Goal: Communication & Community: Answer question/provide support

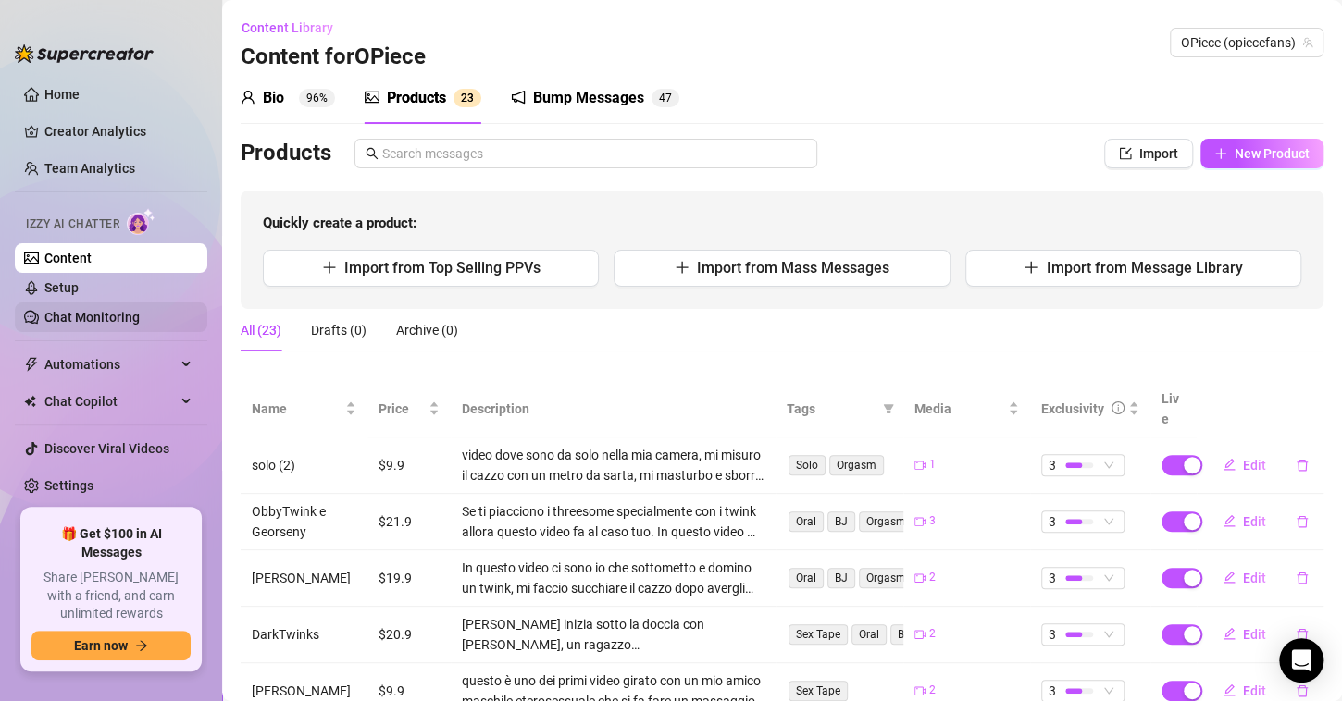
click at [118, 318] on link "Chat Monitoring" at bounding box center [91, 317] width 95 height 15
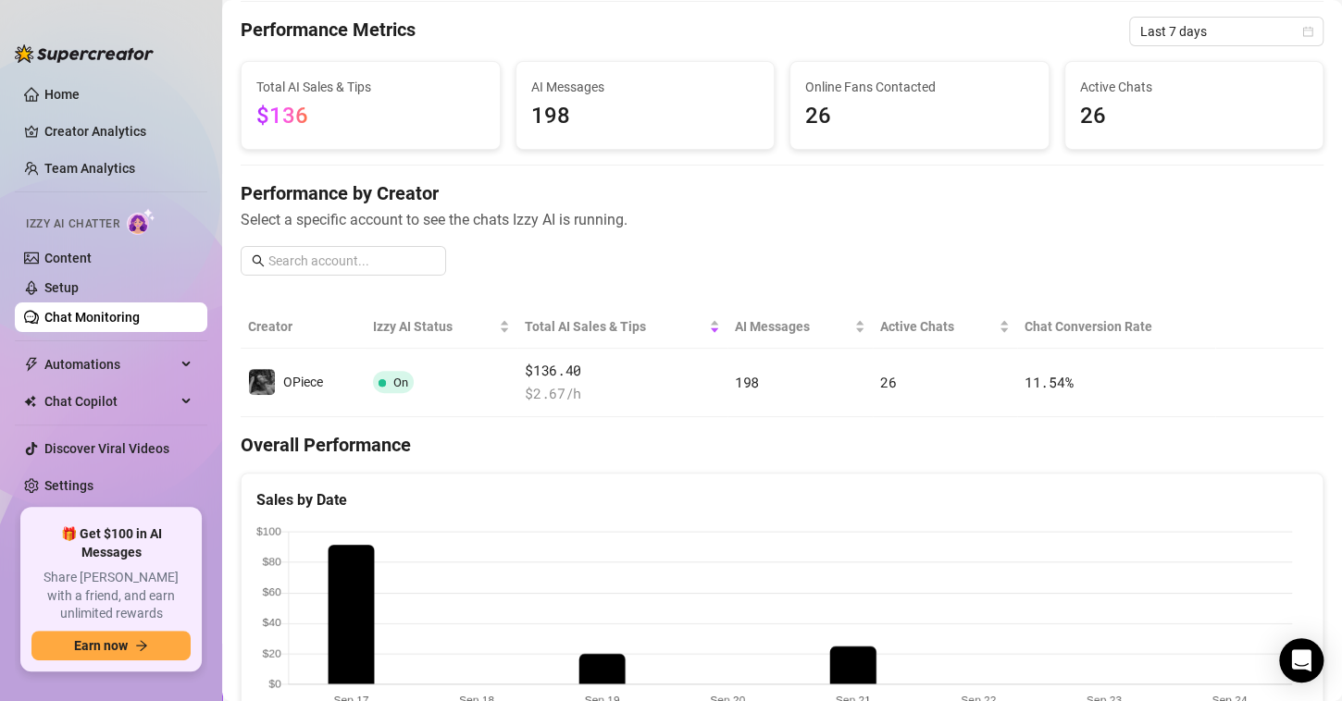
scroll to position [93, 0]
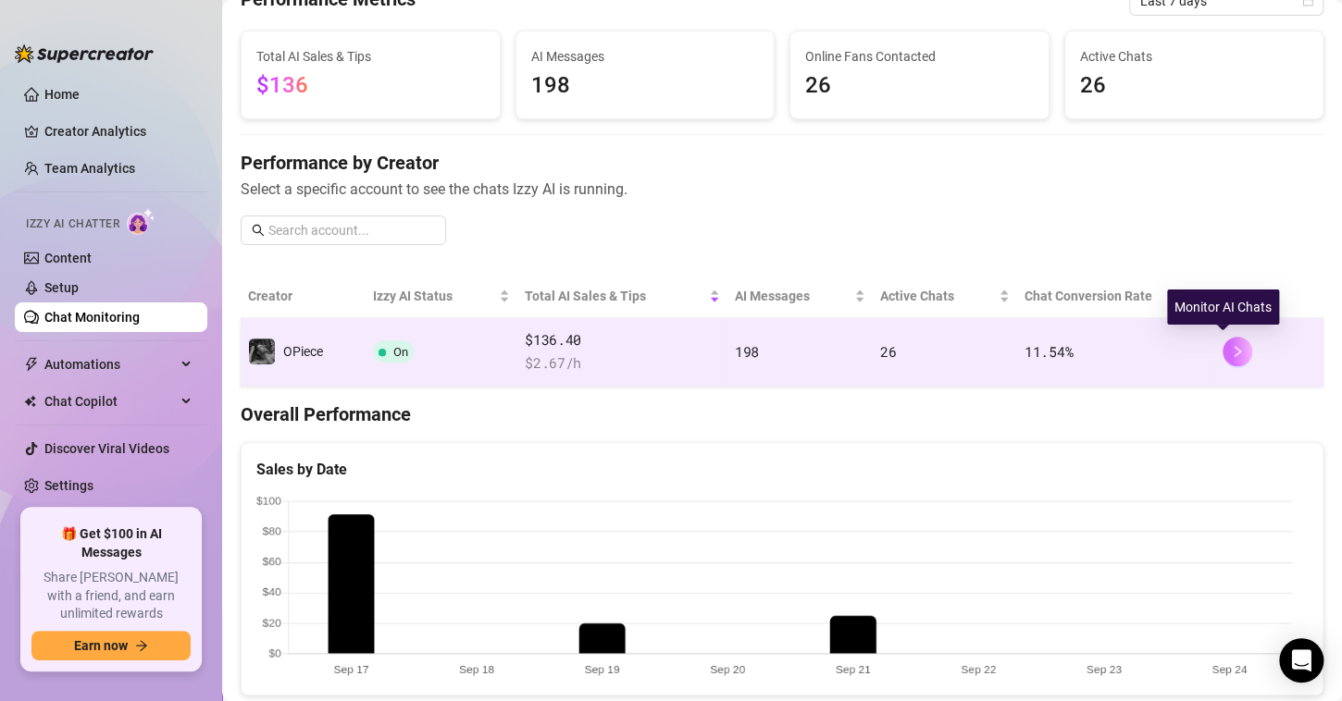
click at [1231, 345] on icon "right" at bounding box center [1237, 351] width 13 height 13
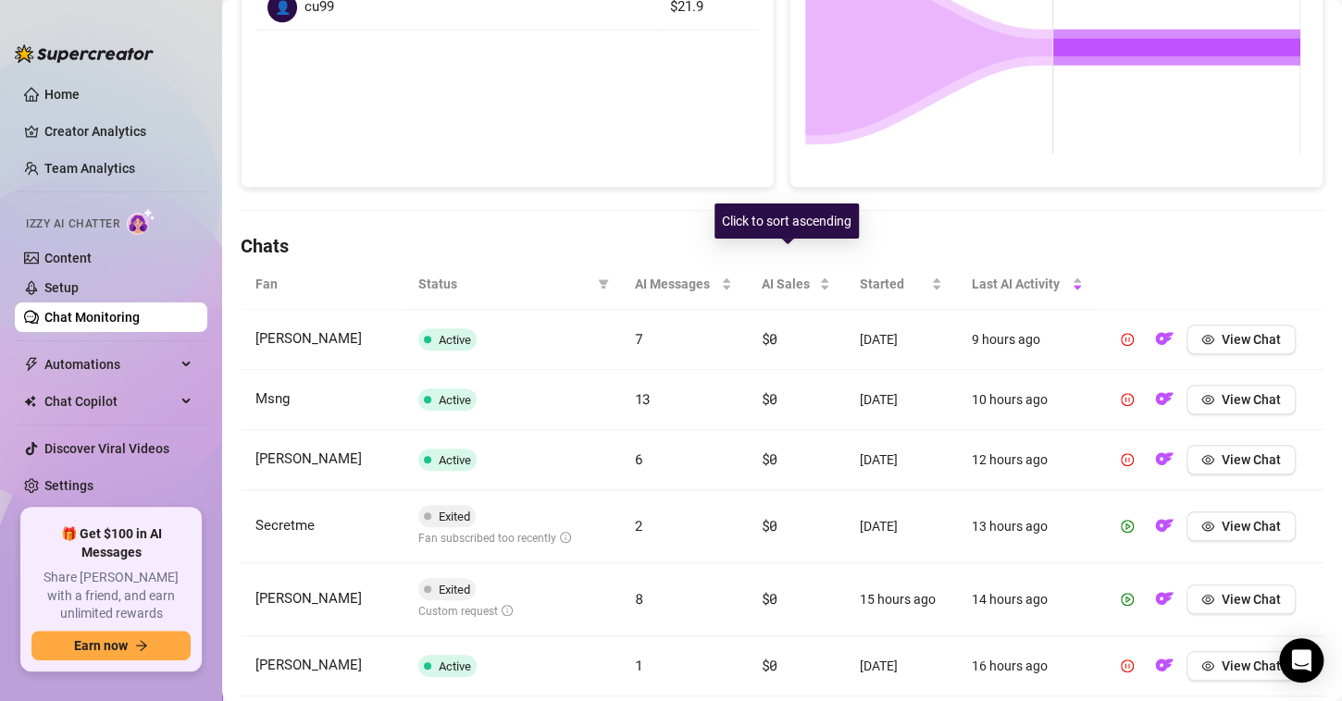
scroll to position [463, 0]
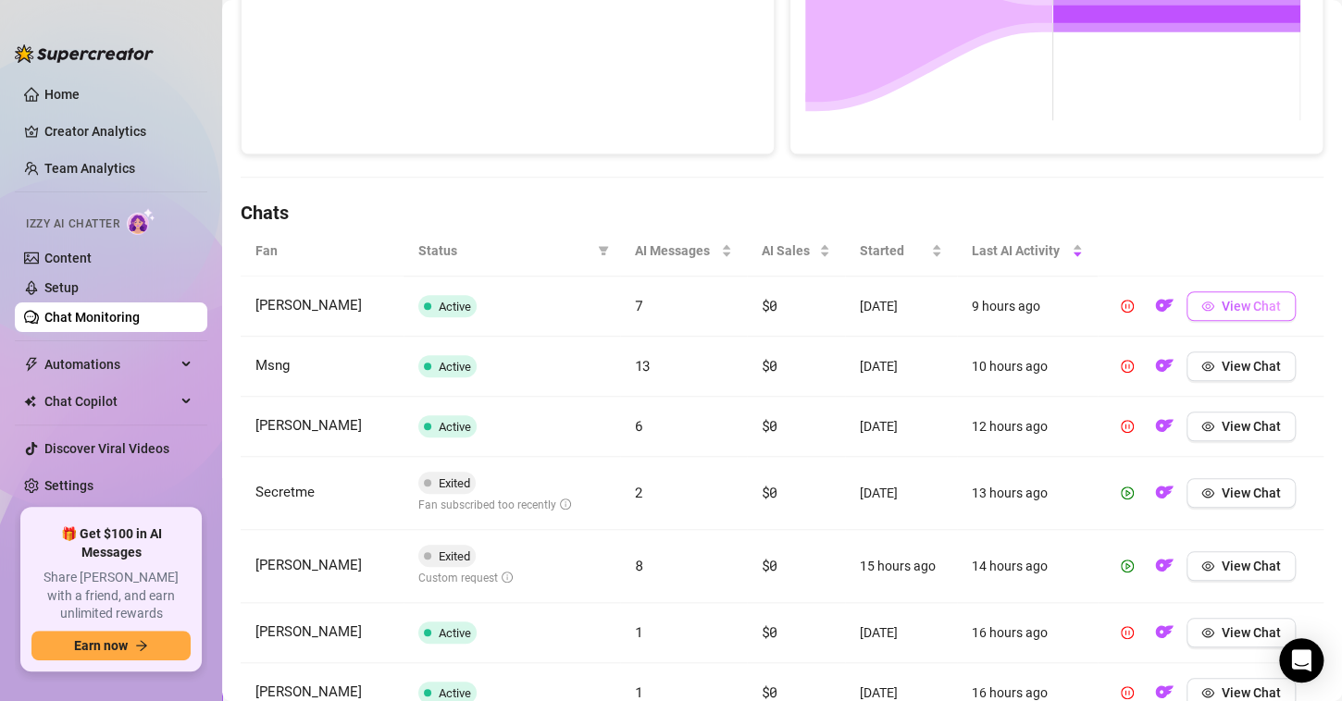
click at [1233, 309] on span "View Chat" at bounding box center [1251, 306] width 59 height 15
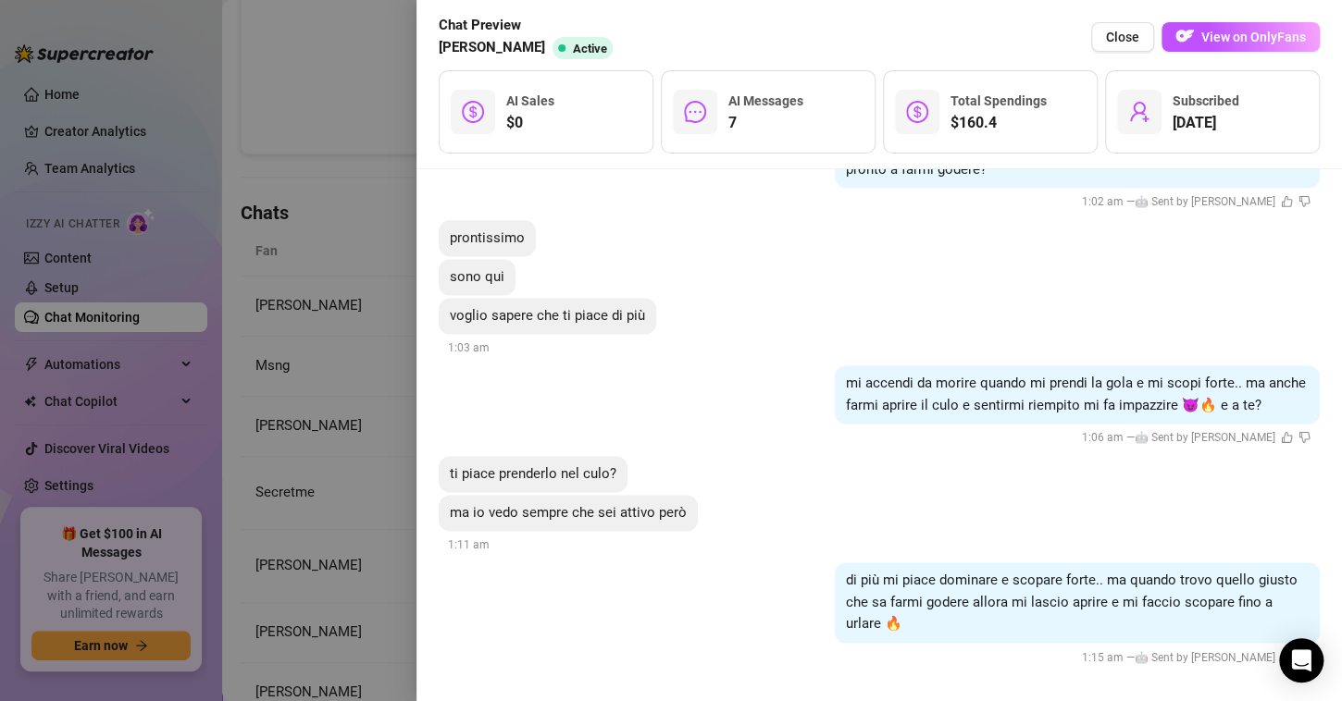
scroll to position [1207, 0]
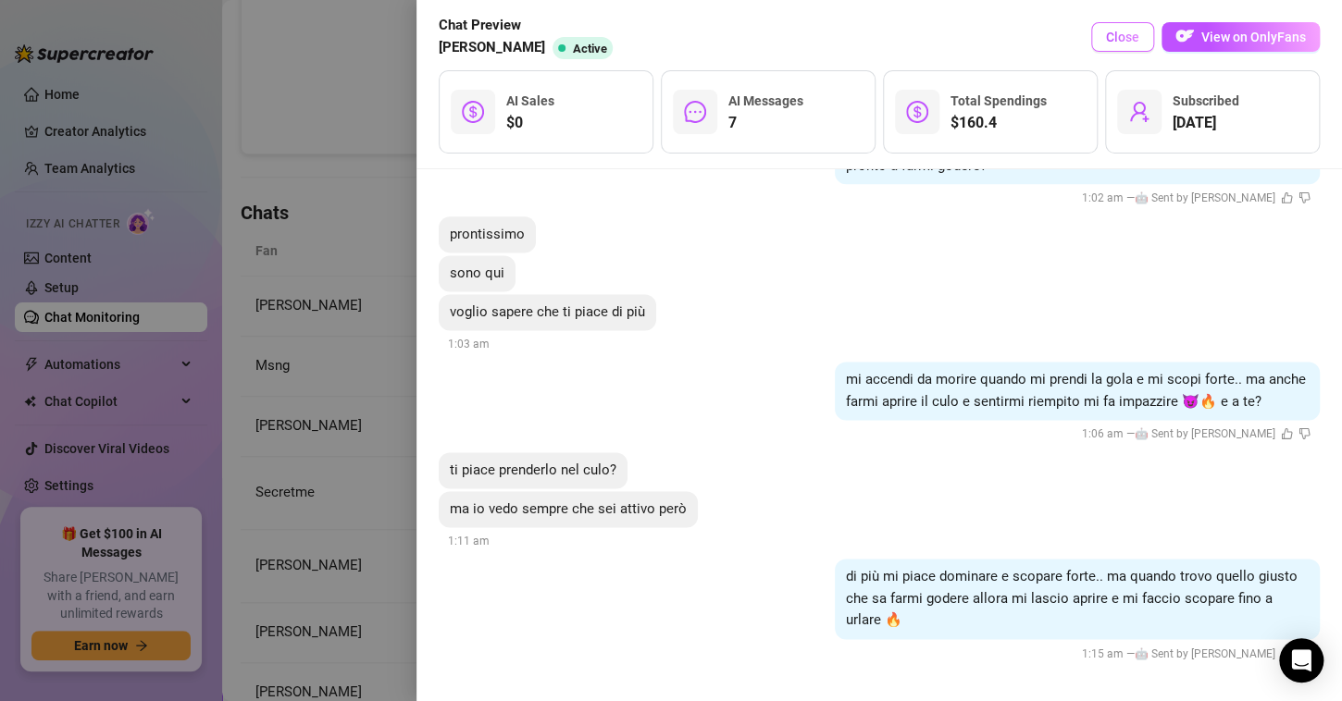
click at [1133, 33] on span "Close" at bounding box center [1122, 37] width 33 height 15
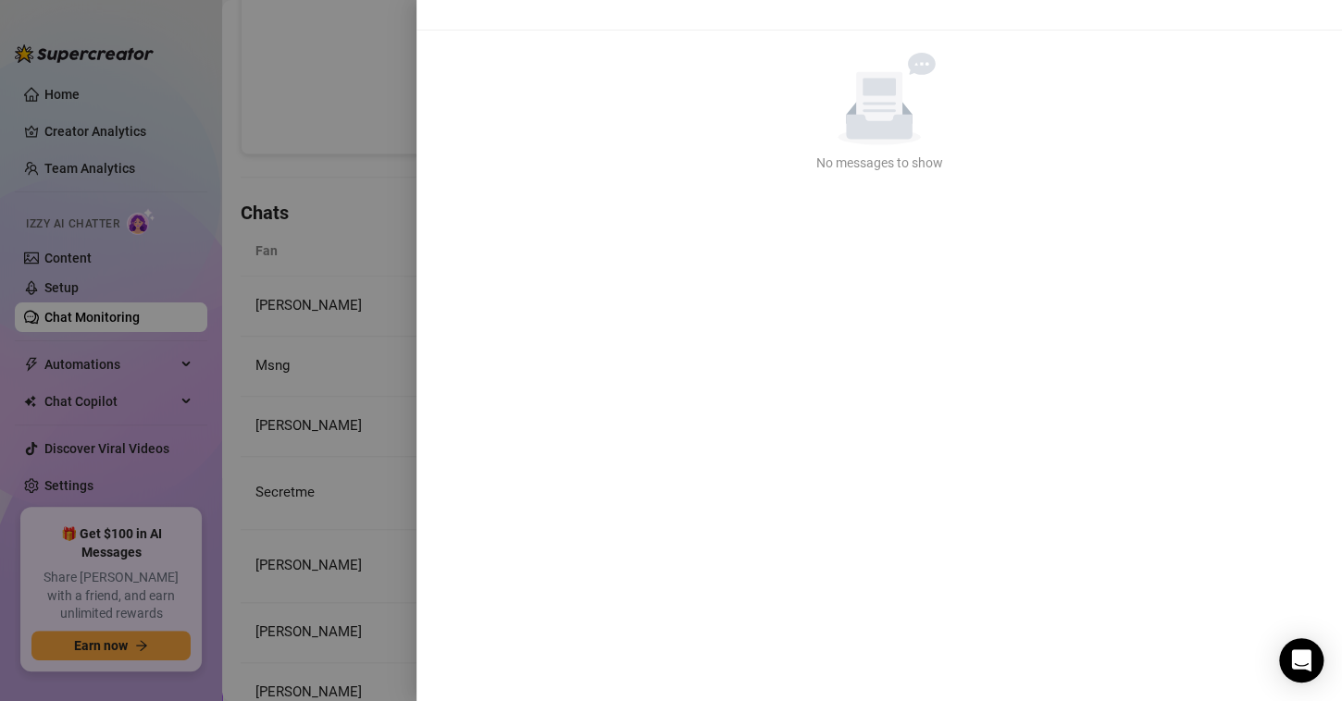
scroll to position [0, 0]
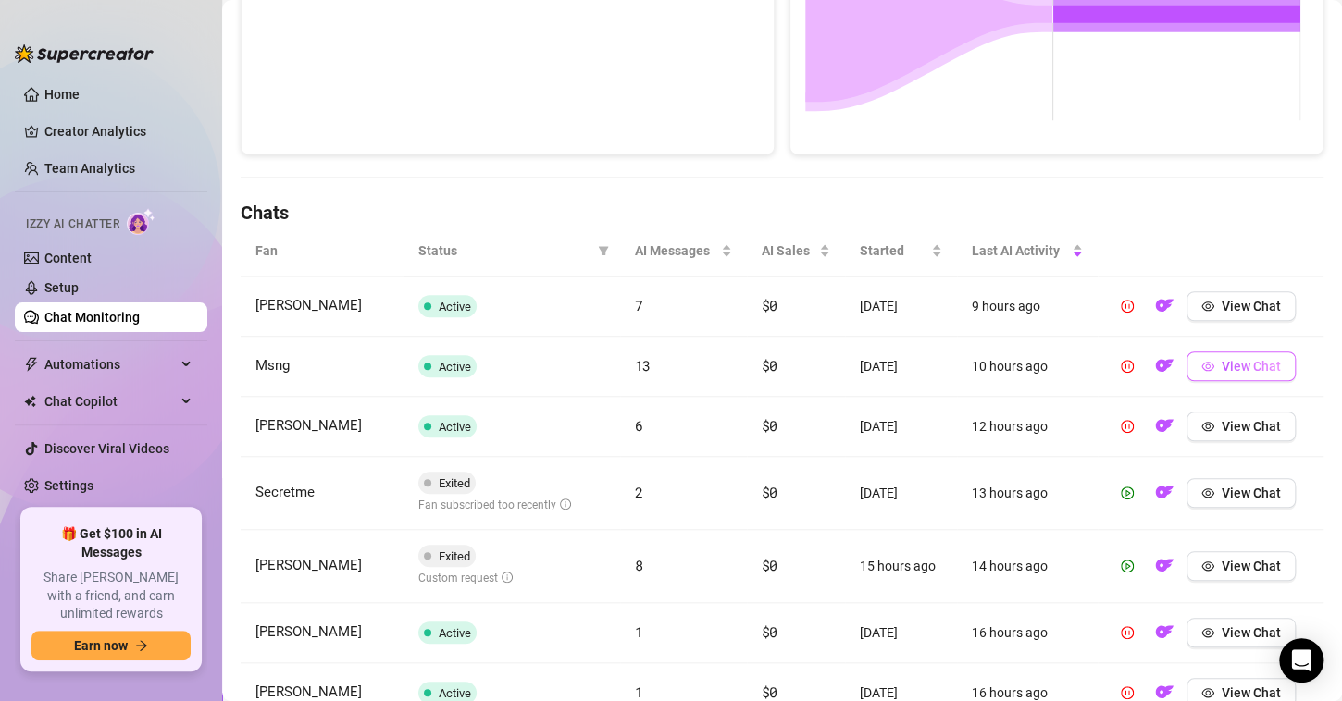
click at [1222, 366] on span "View Chat" at bounding box center [1251, 366] width 59 height 15
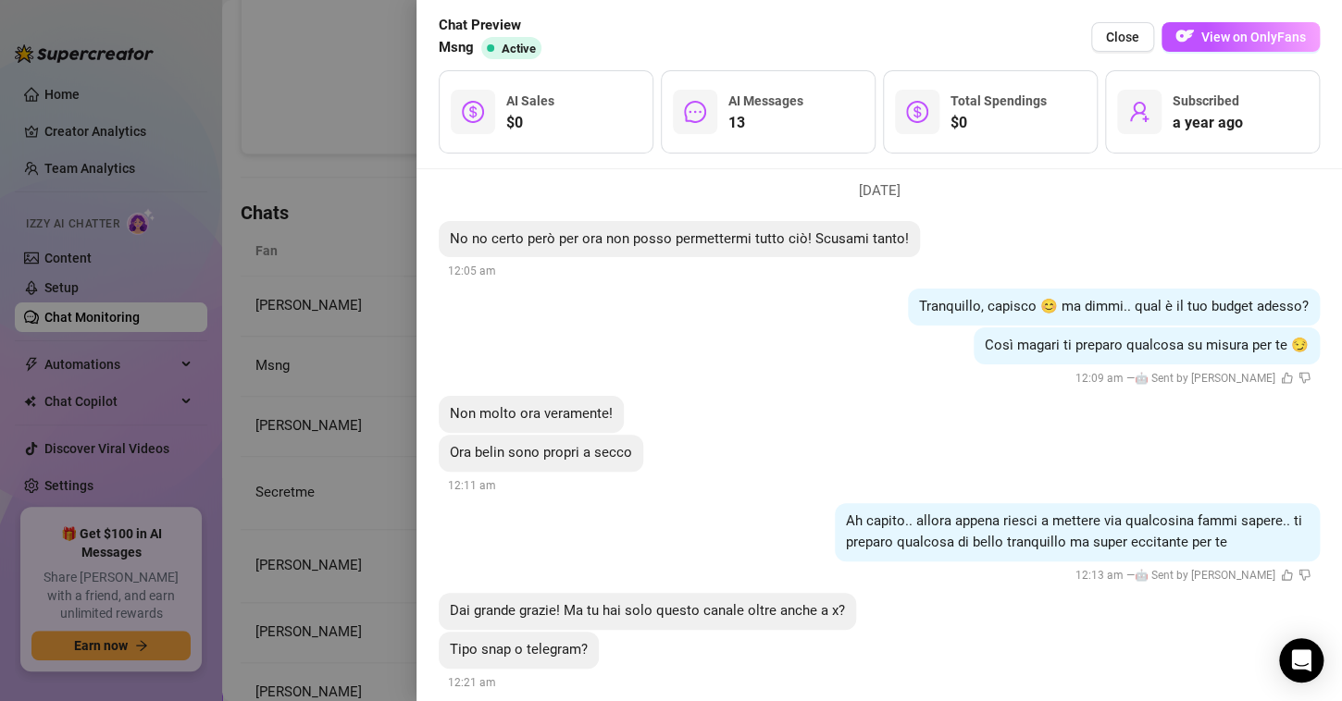
scroll to position [2341, 0]
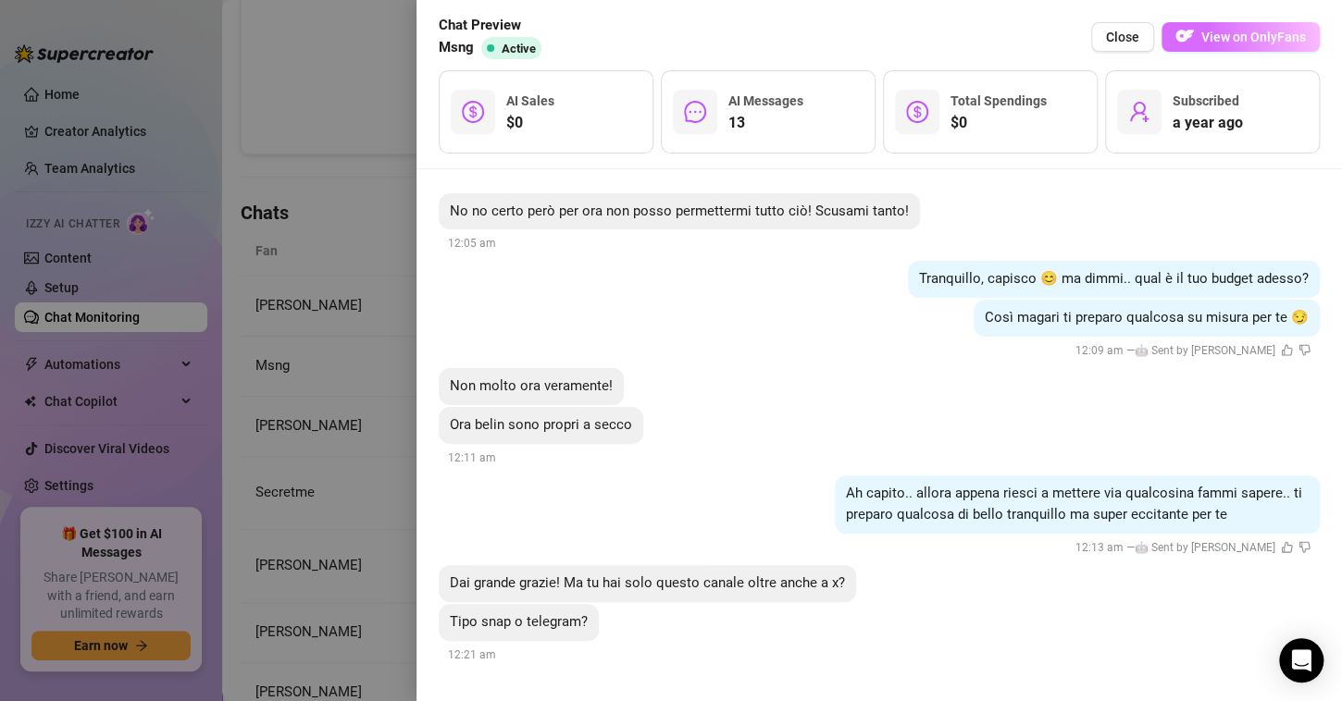
click at [1211, 43] on span "View on OnlyFans" at bounding box center [1253, 37] width 105 height 15
click at [367, 153] on div at bounding box center [671, 350] width 1342 height 701
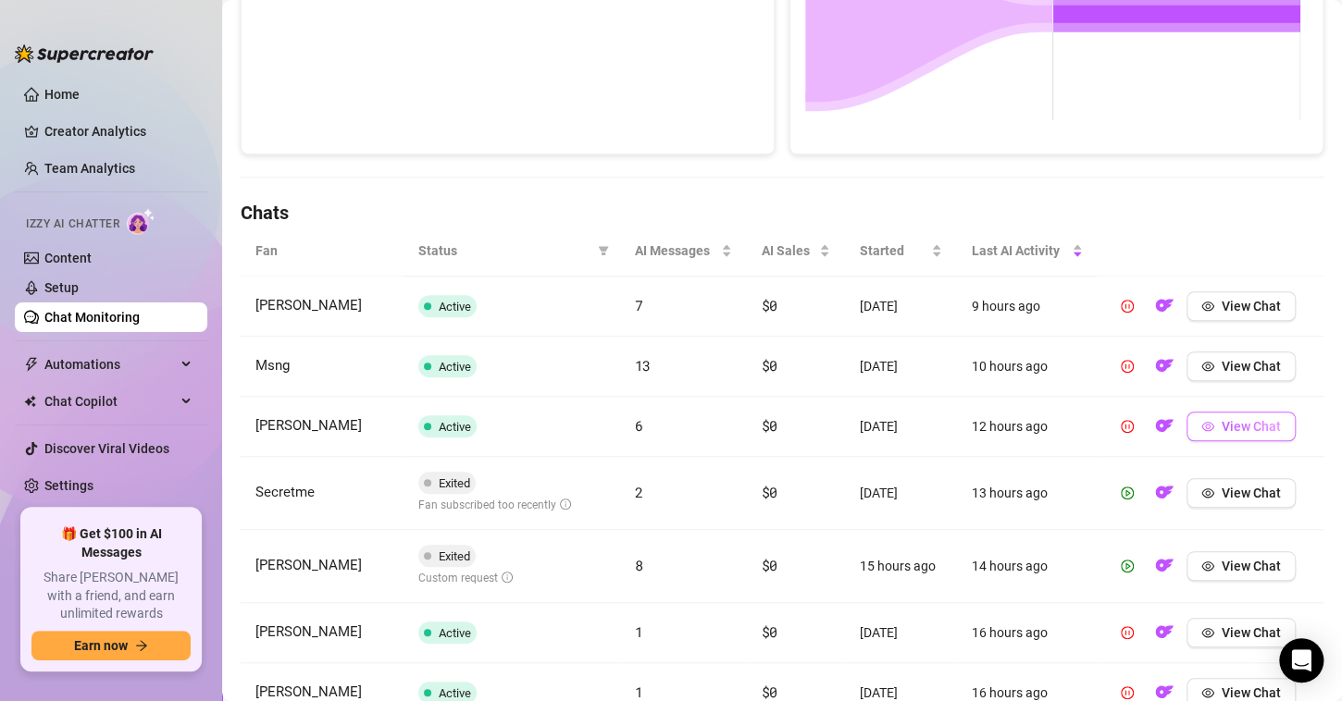
click at [1222, 429] on span "View Chat" at bounding box center [1251, 426] width 59 height 15
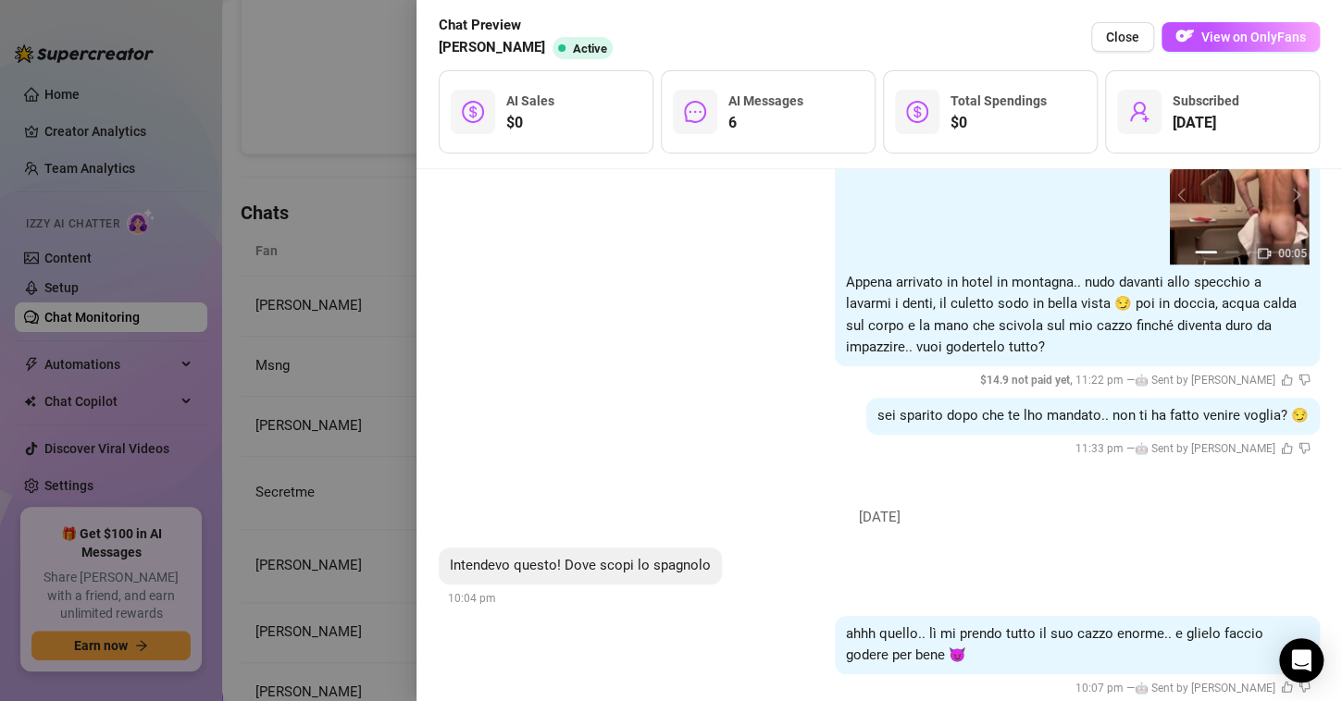
scroll to position [558, 0]
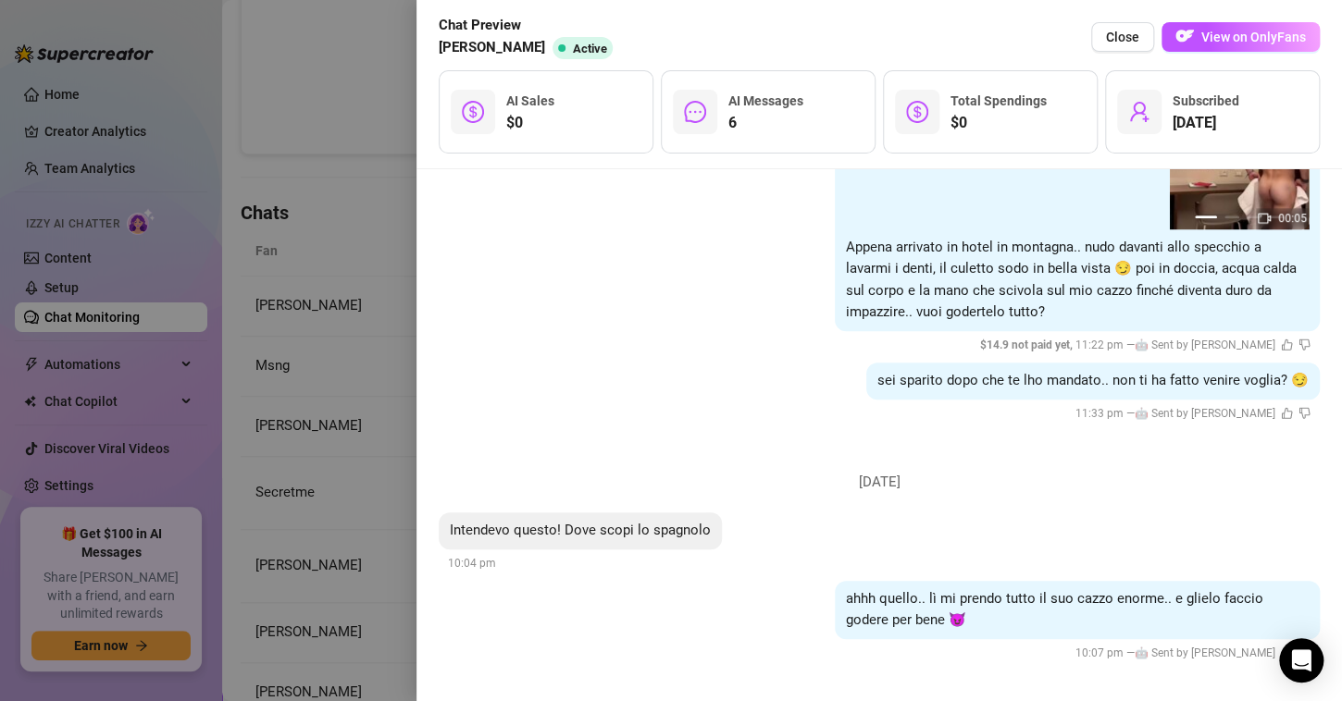
click at [381, 262] on div at bounding box center [671, 350] width 1342 height 701
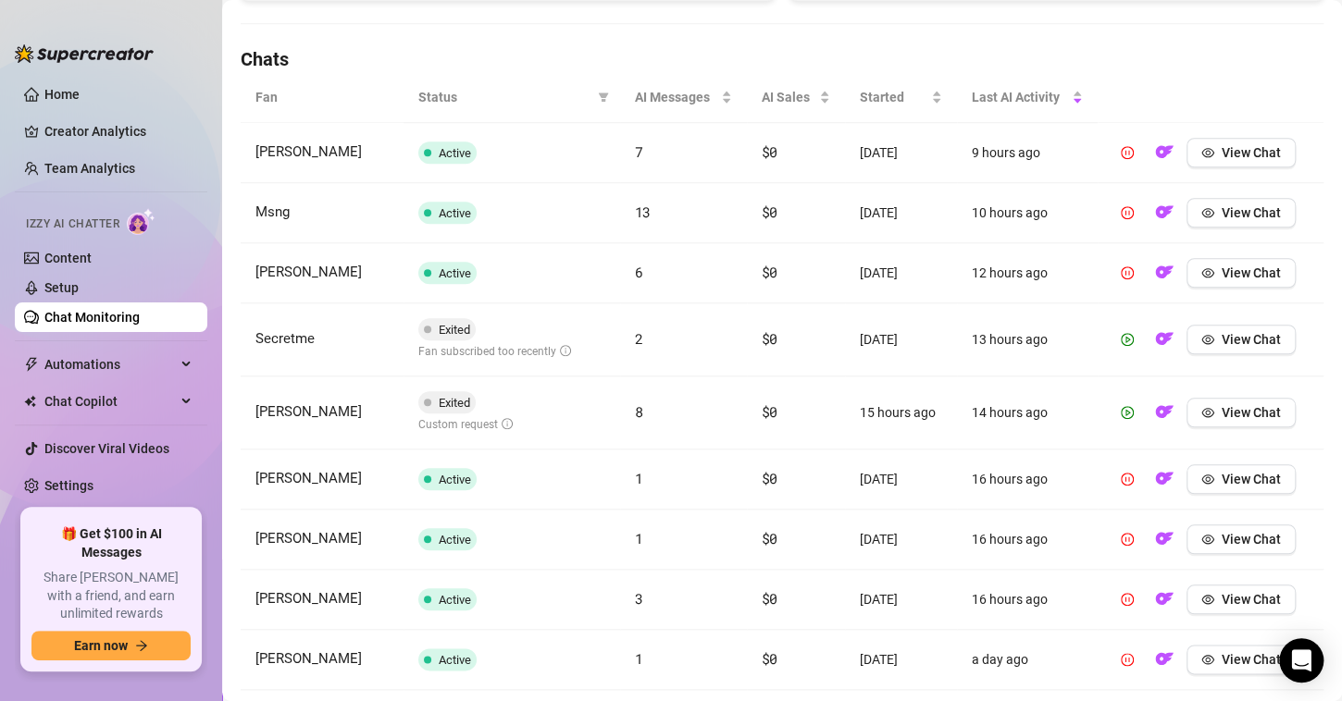
scroll to position [648, 0]
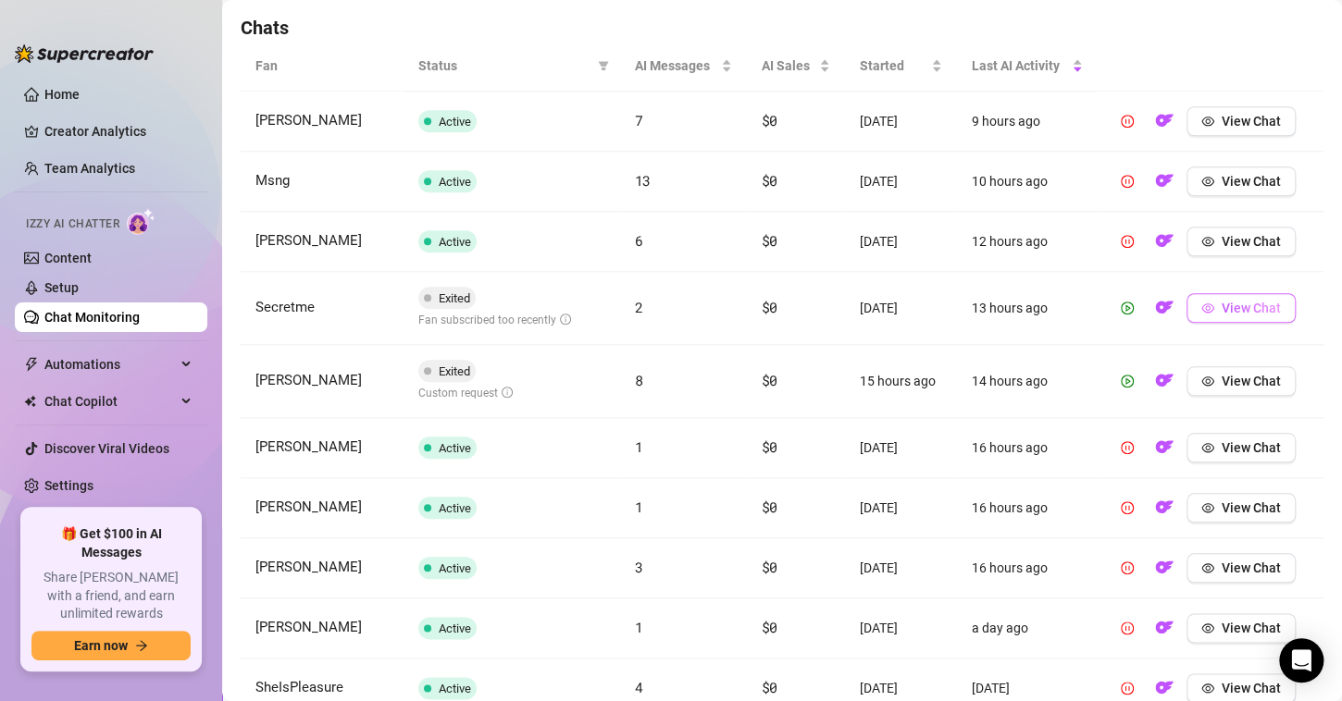
click at [1231, 307] on span "View Chat" at bounding box center [1251, 308] width 59 height 15
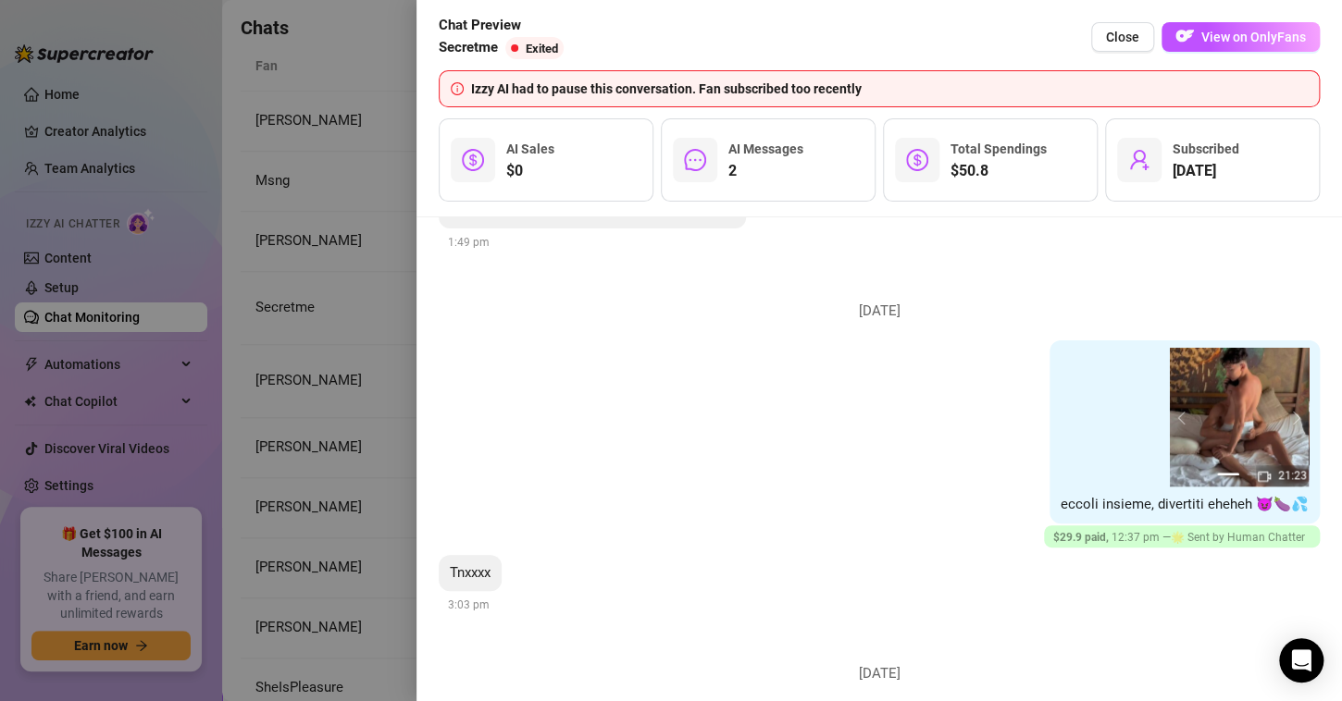
scroll to position [892, 0]
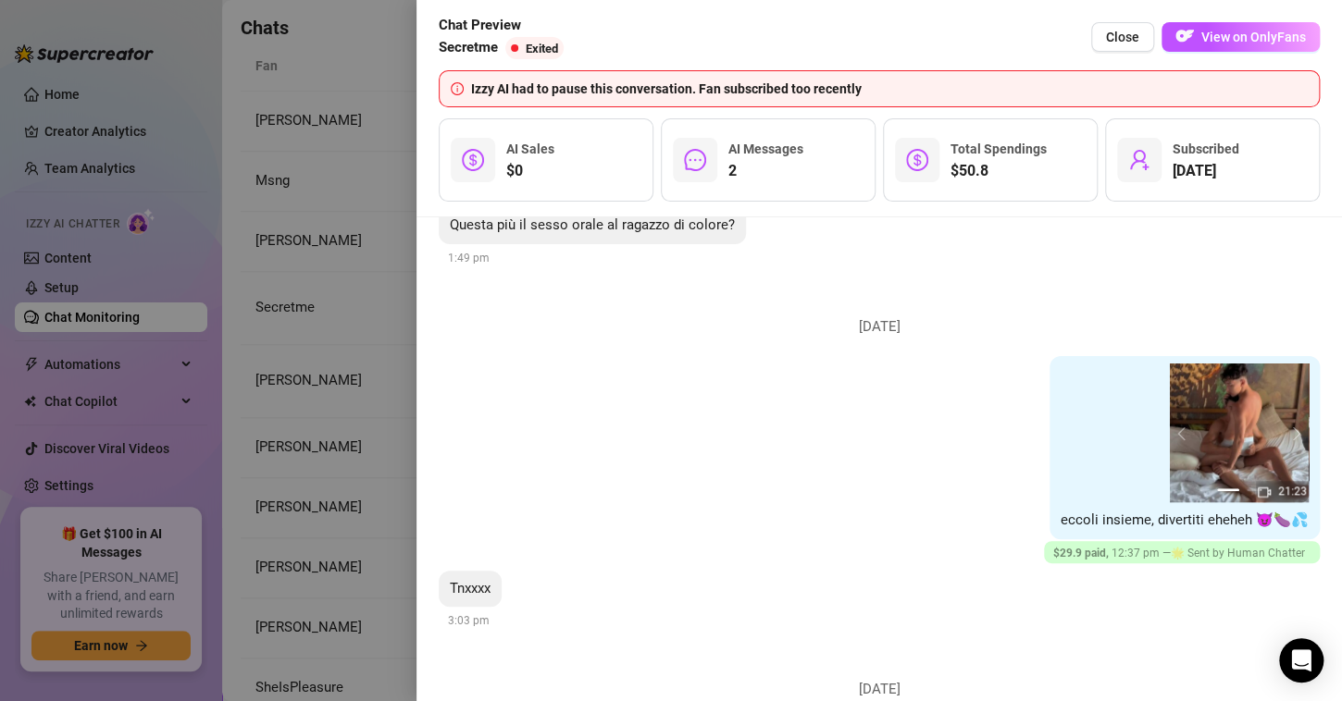
click at [253, 280] on div at bounding box center [671, 350] width 1342 height 701
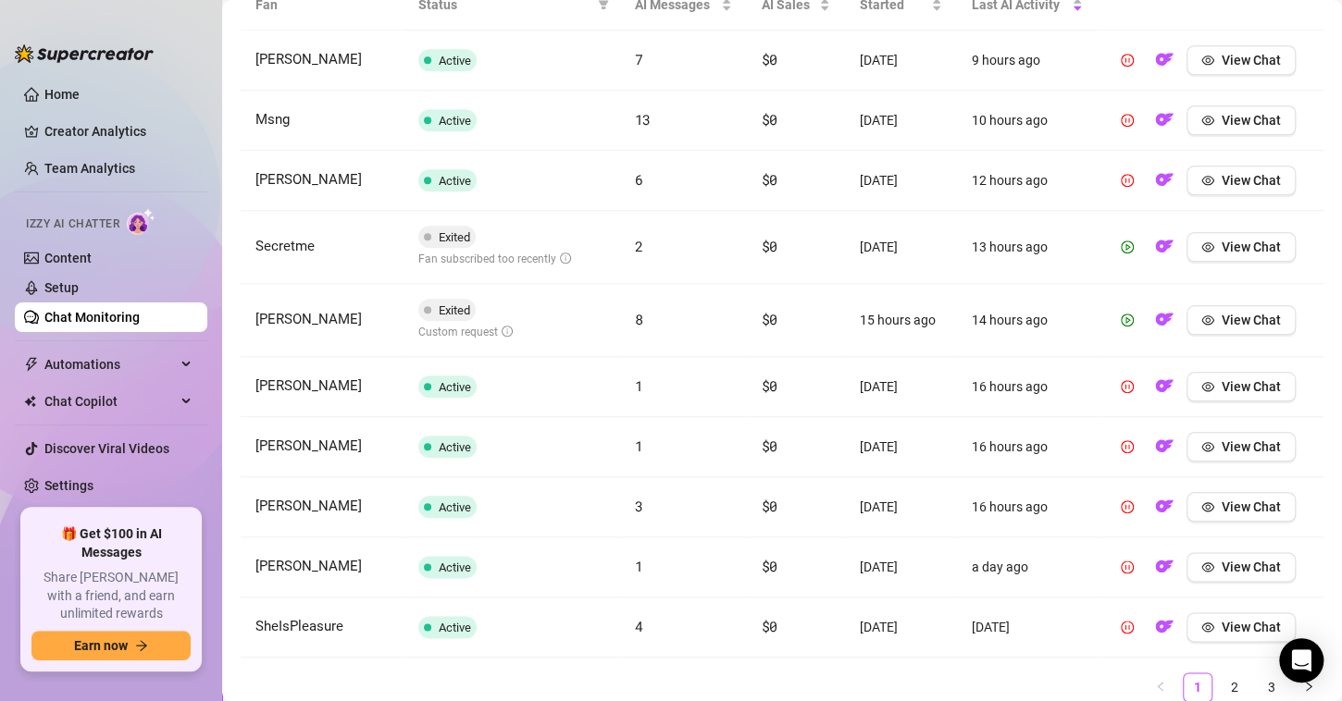
scroll to position [740, 0]
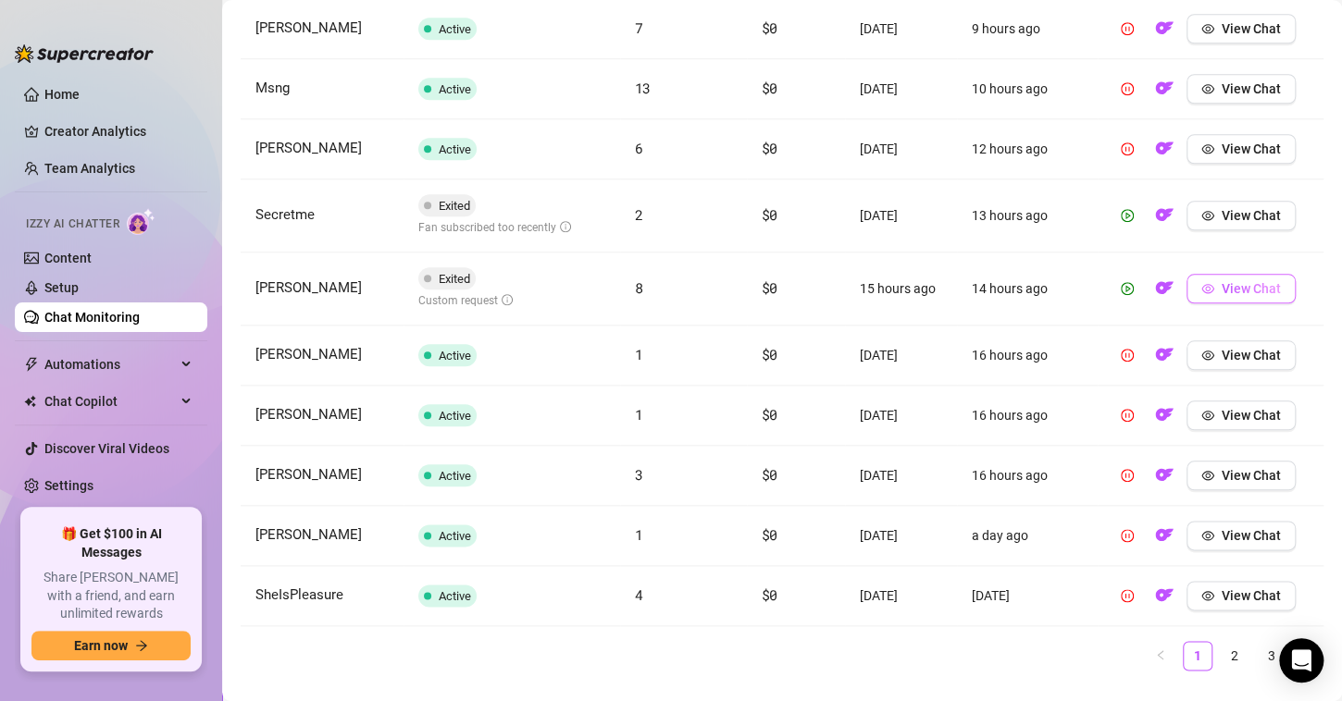
click at [1203, 285] on button "View Chat" at bounding box center [1240, 289] width 109 height 30
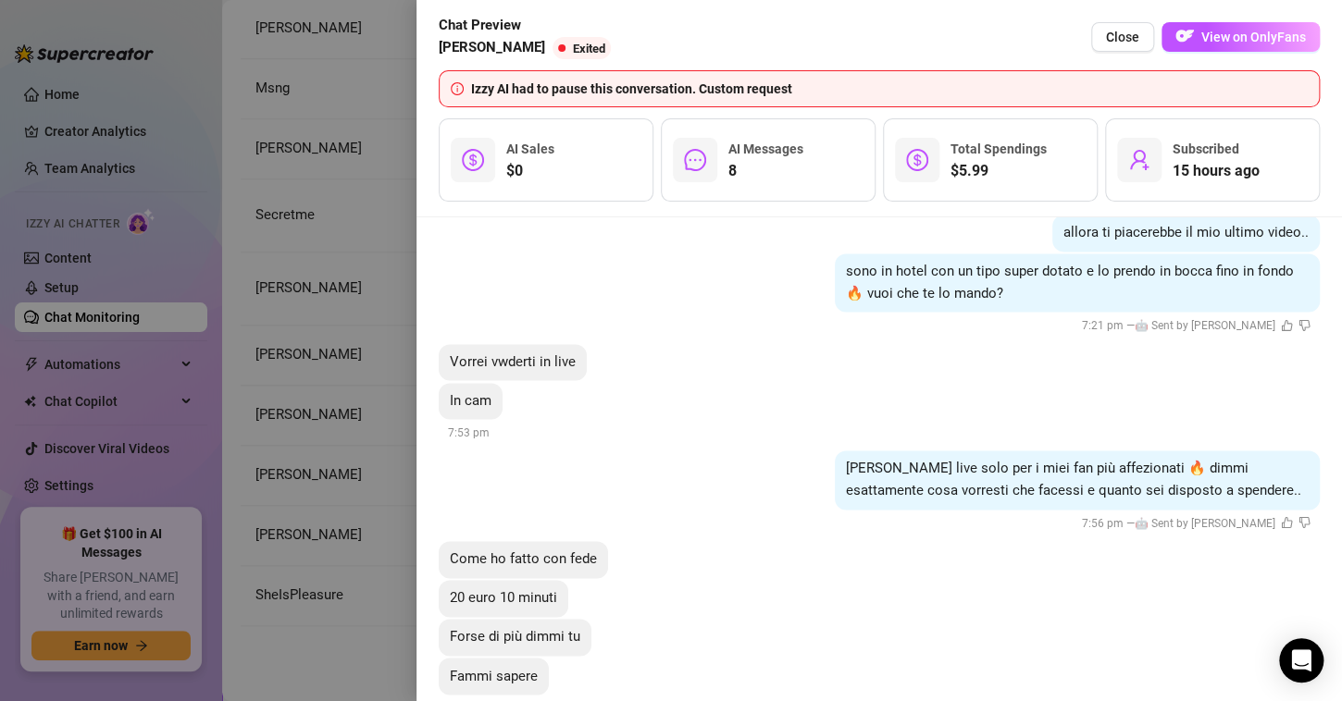
scroll to position [1352, 0]
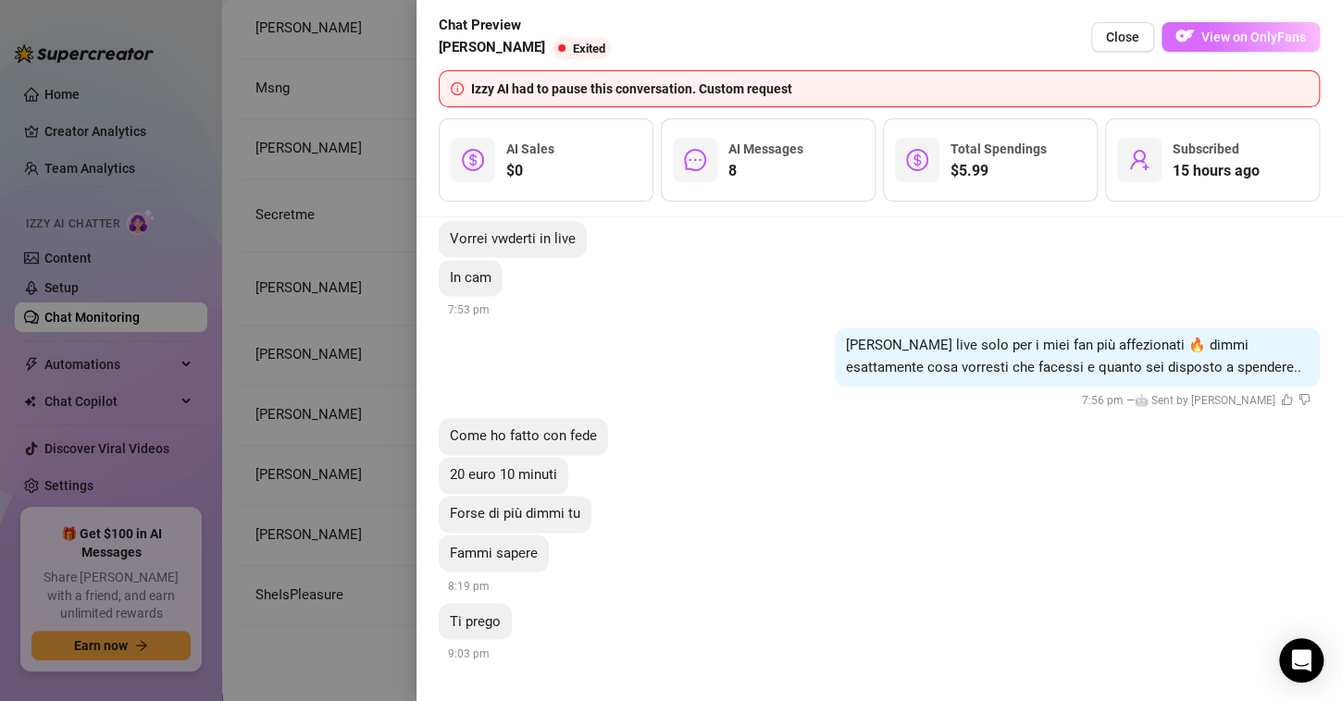
click at [1239, 42] on span "View on OnlyFans" at bounding box center [1253, 37] width 105 height 15
click at [1260, 45] on button "View on OnlyFans" at bounding box center [1240, 37] width 158 height 30
click at [1136, 45] on button "Close" at bounding box center [1122, 37] width 63 height 30
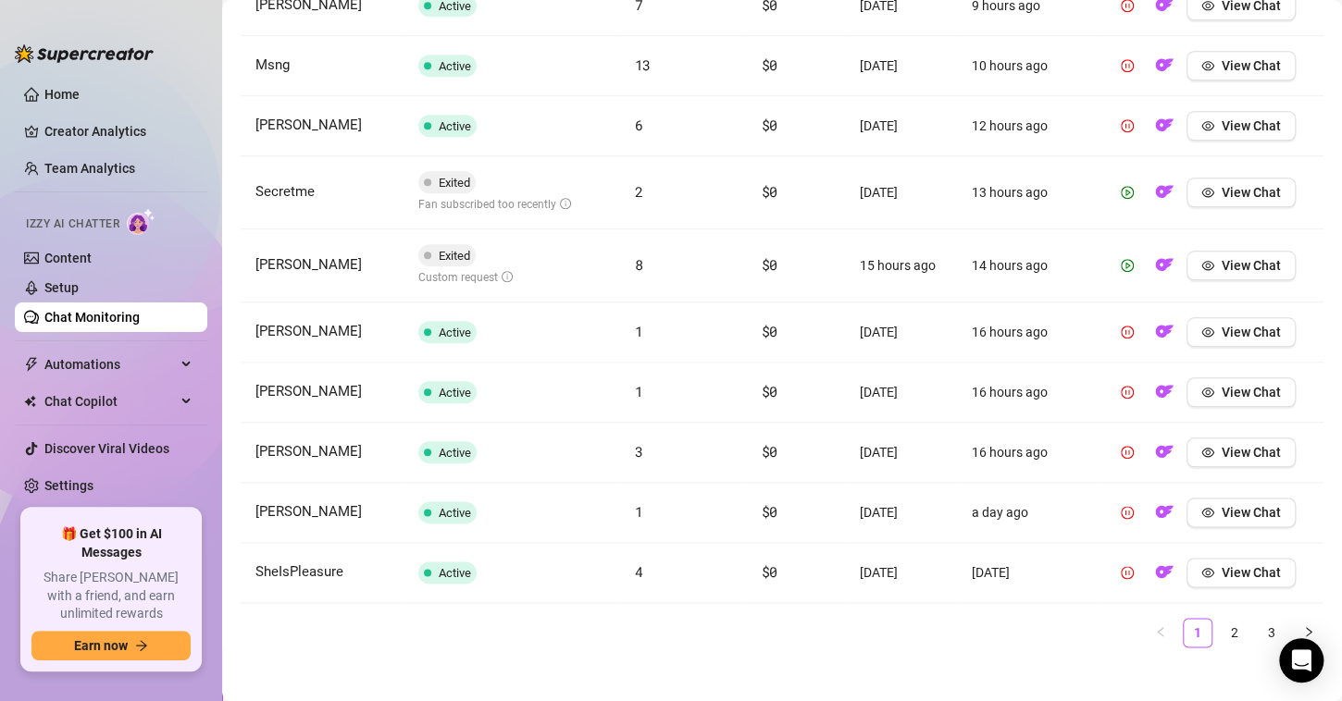
scroll to position [776, 0]
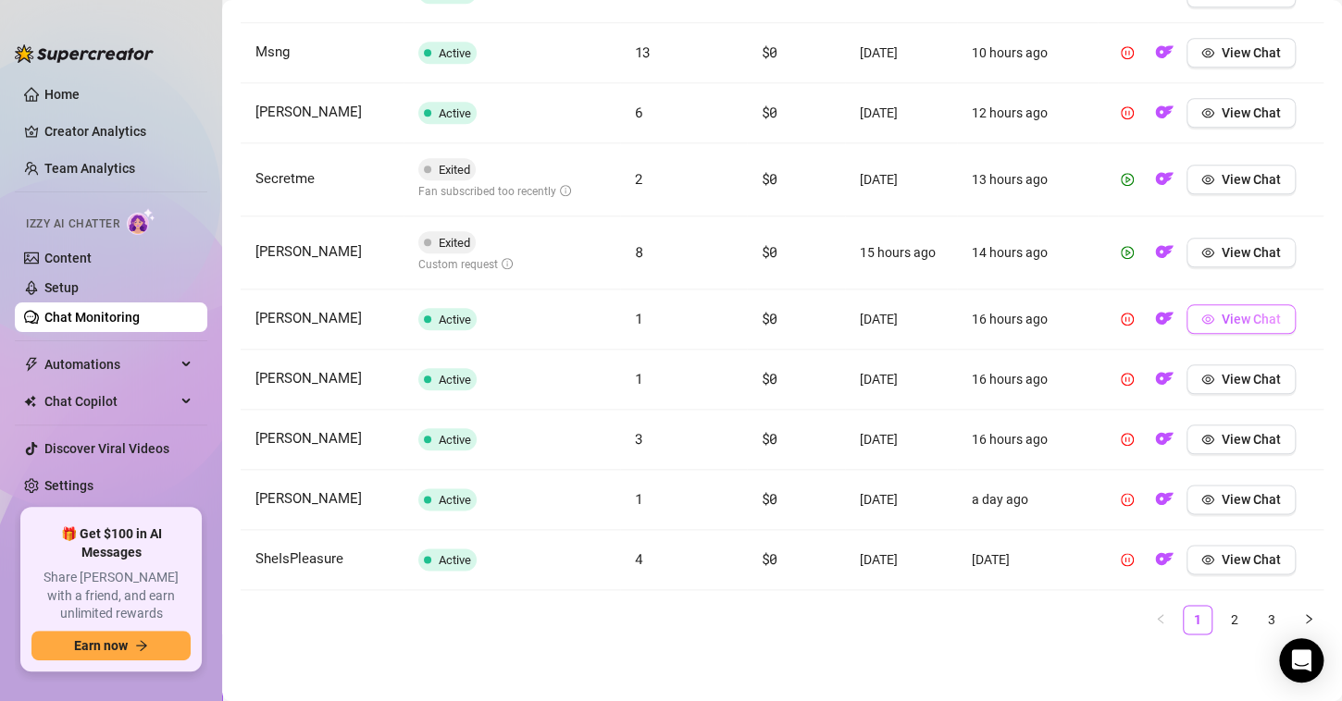
click at [1226, 315] on span "View Chat" at bounding box center [1251, 319] width 59 height 15
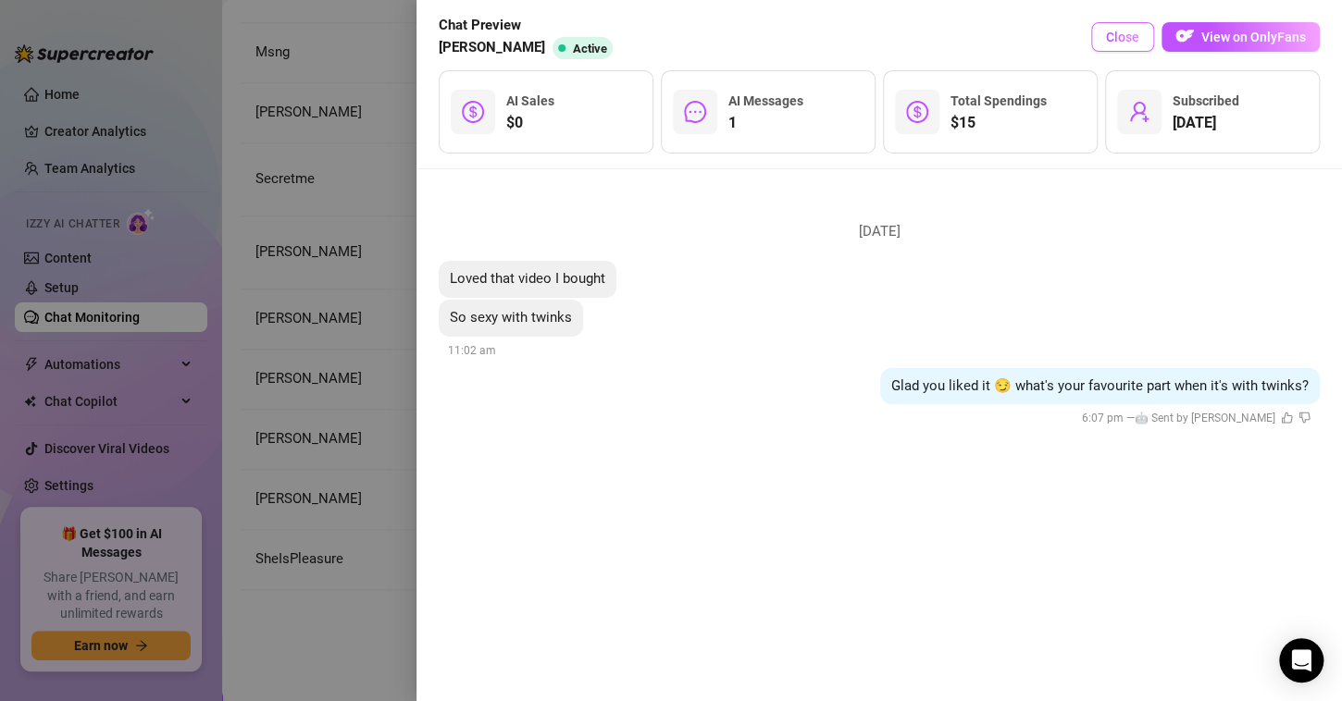
click at [1139, 39] on span "Close" at bounding box center [1122, 37] width 33 height 15
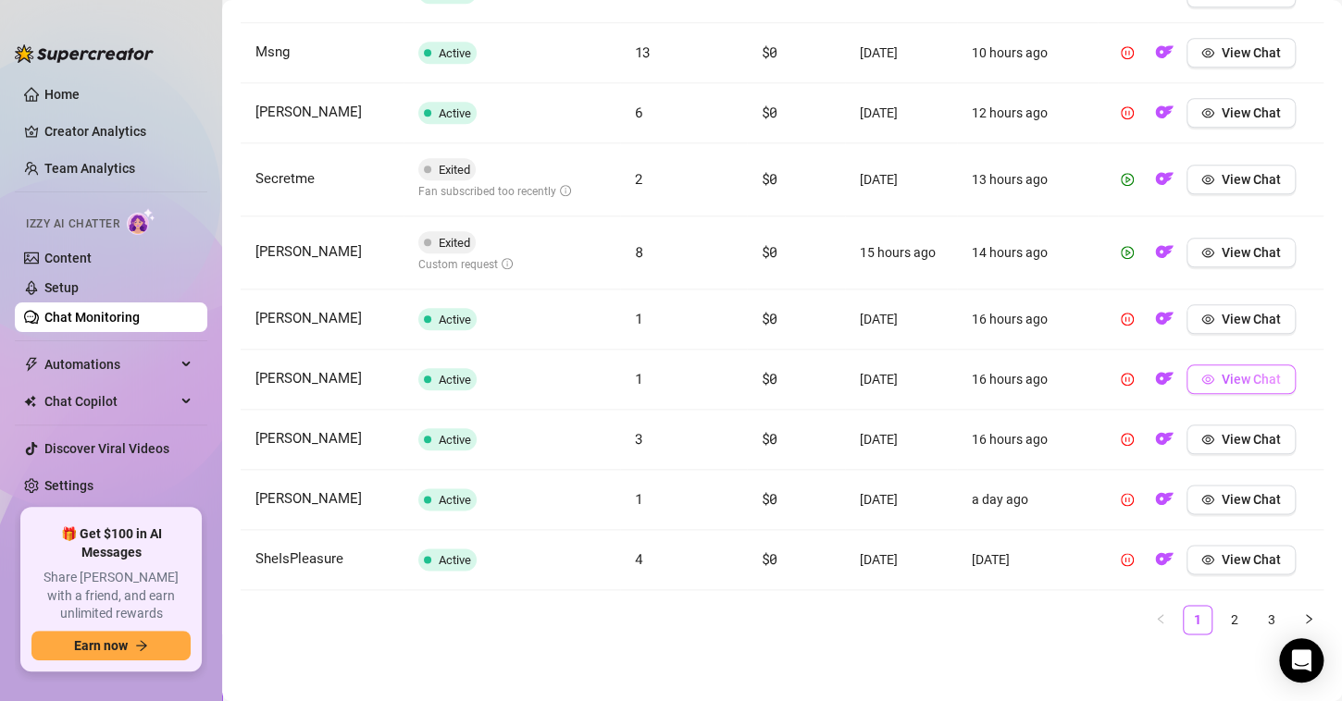
click at [1201, 380] on icon "eye" at bounding box center [1207, 379] width 13 height 9
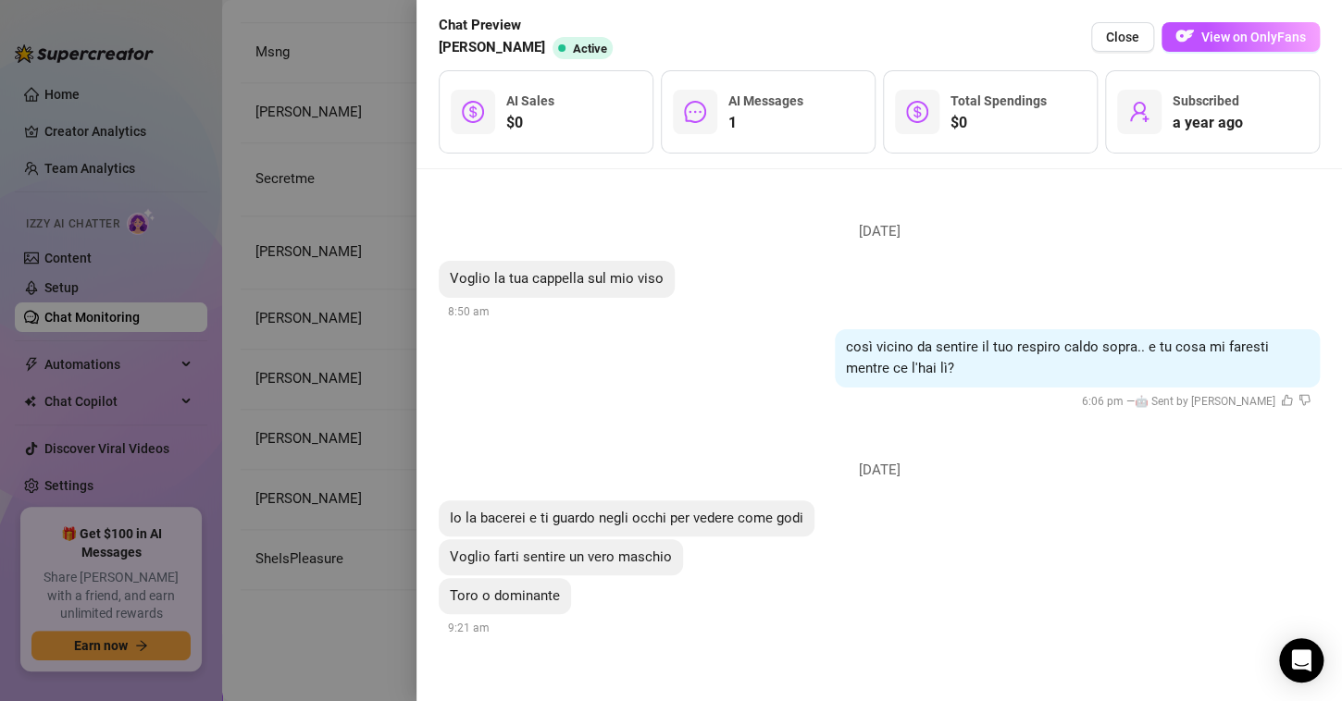
click at [323, 397] on div at bounding box center [671, 350] width 1342 height 701
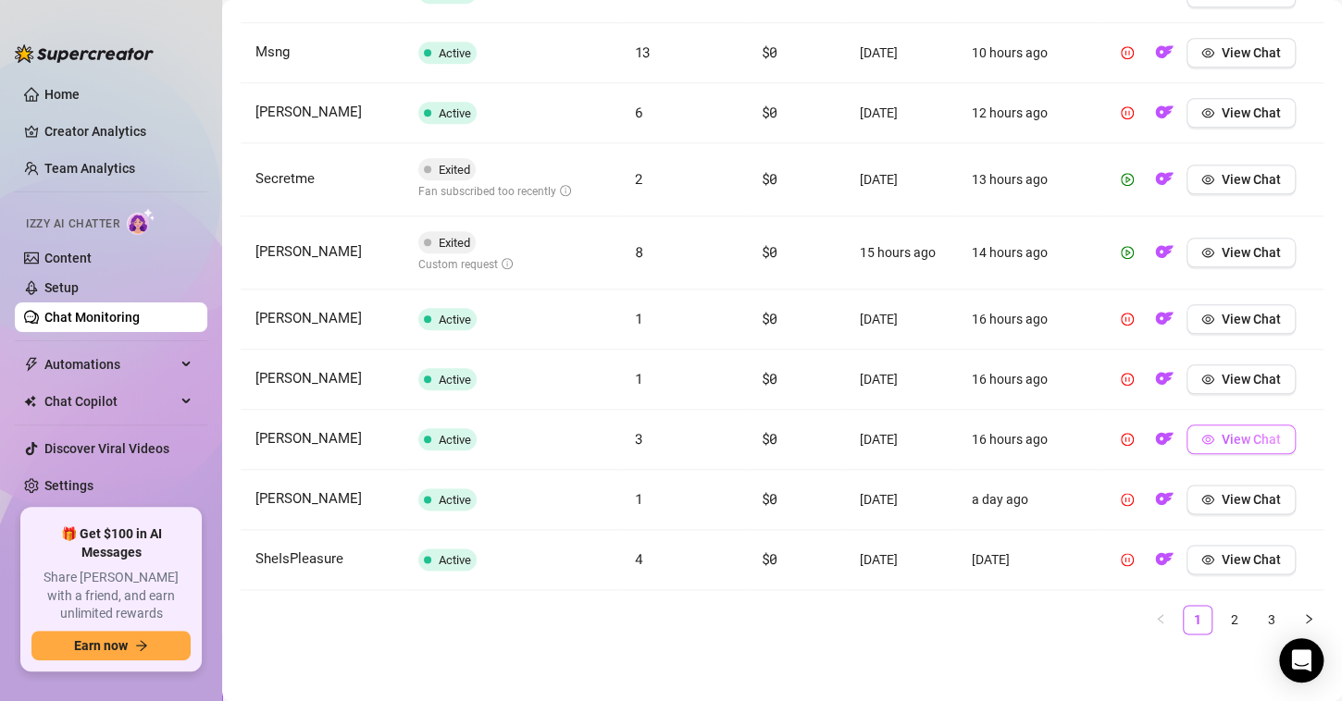
click at [1206, 431] on button "View Chat" at bounding box center [1240, 440] width 109 height 30
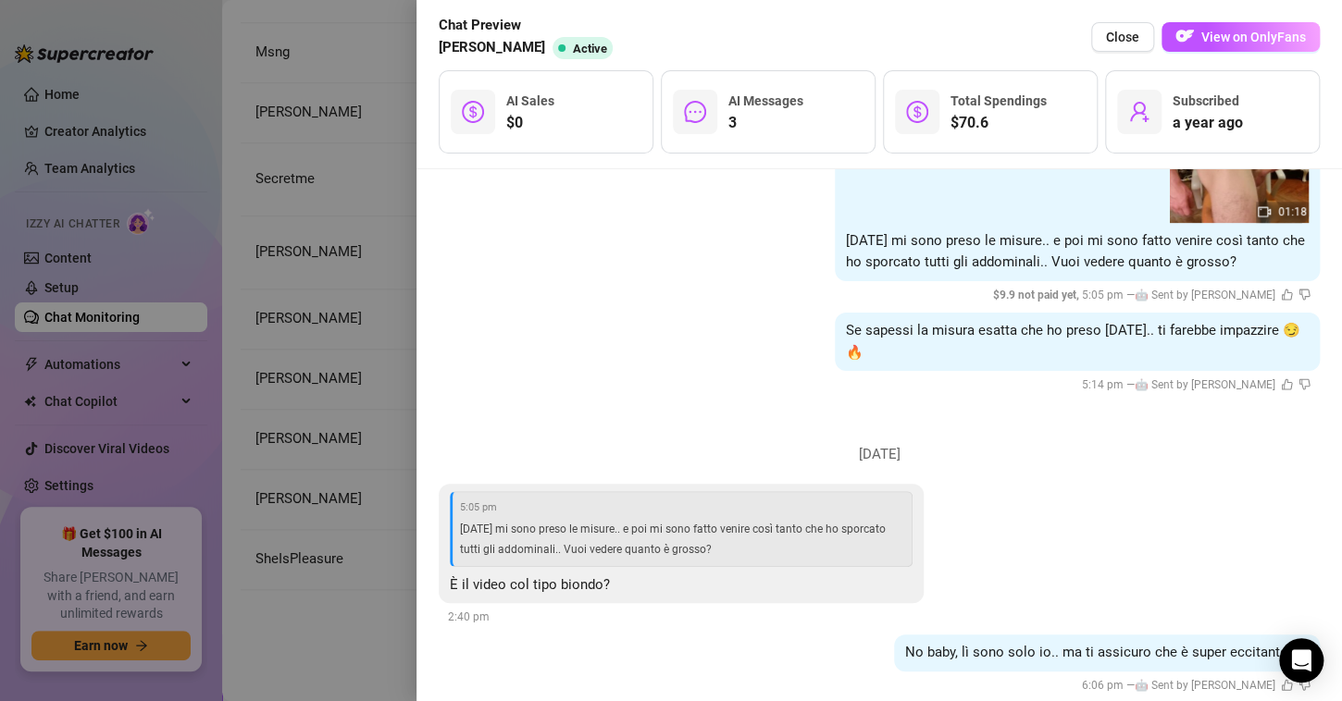
scroll to position [400, 0]
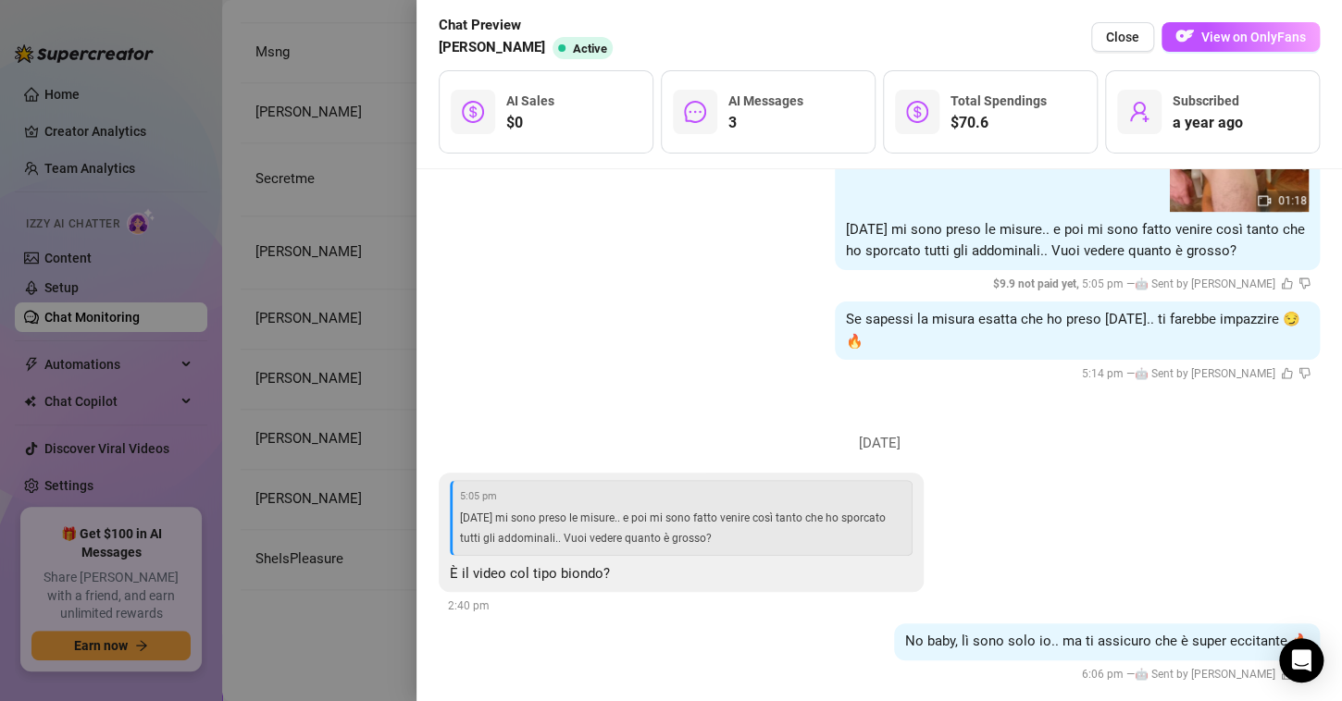
click at [321, 331] on div at bounding box center [671, 350] width 1342 height 701
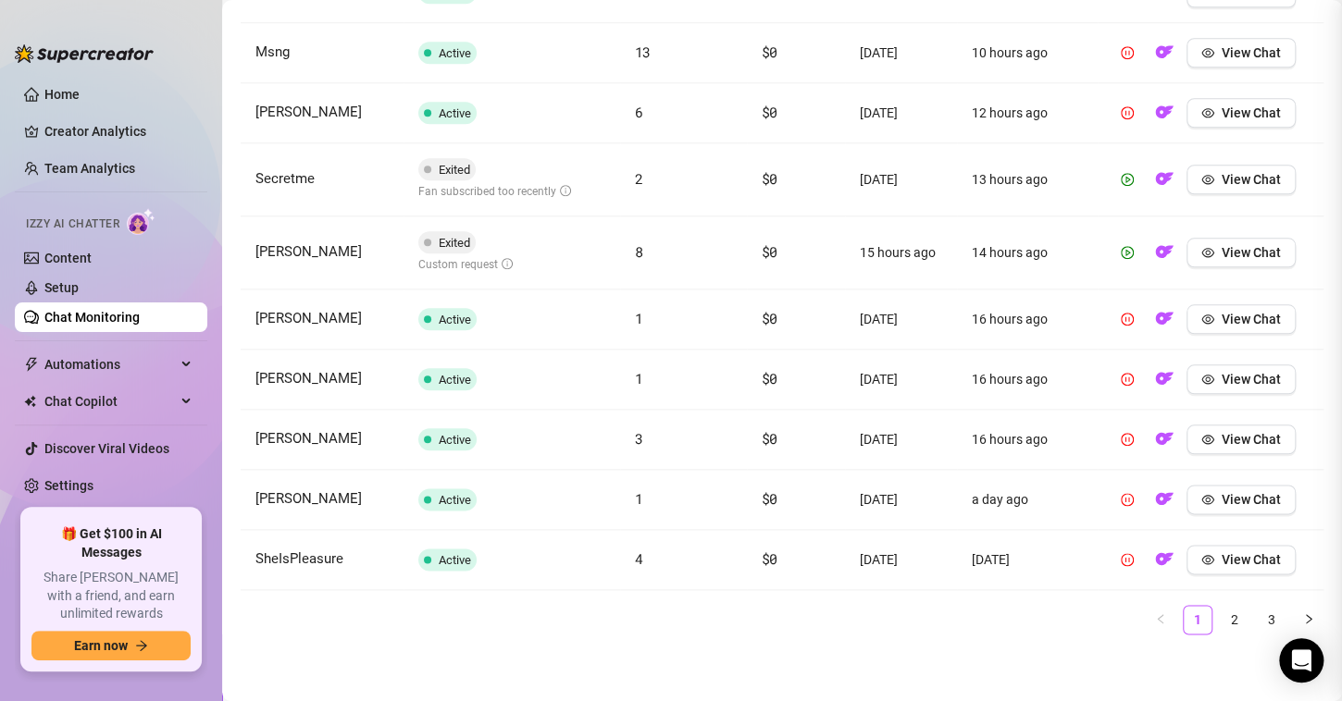
scroll to position [0, 0]
click at [1222, 496] on span "View Chat" at bounding box center [1251, 499] width 59 height 15
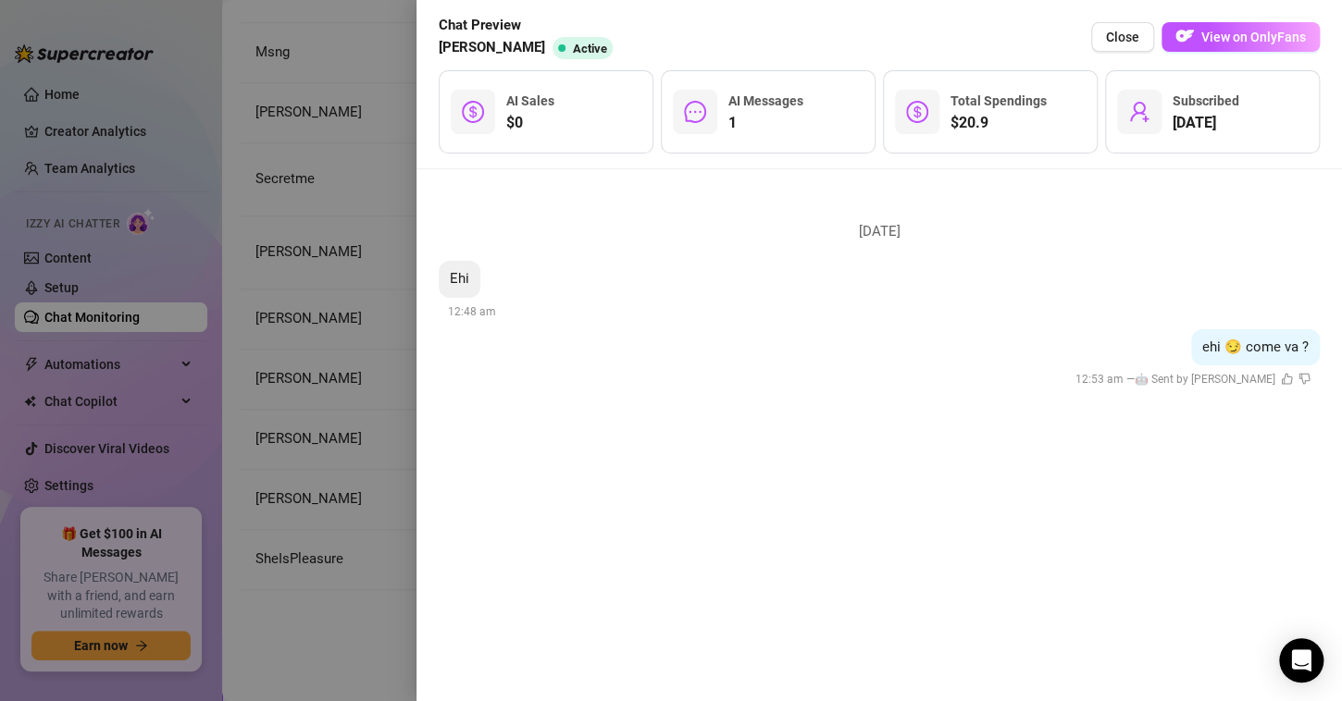
click at [300, 467] on div at bounding box center [671, 350] width 1342 height 701
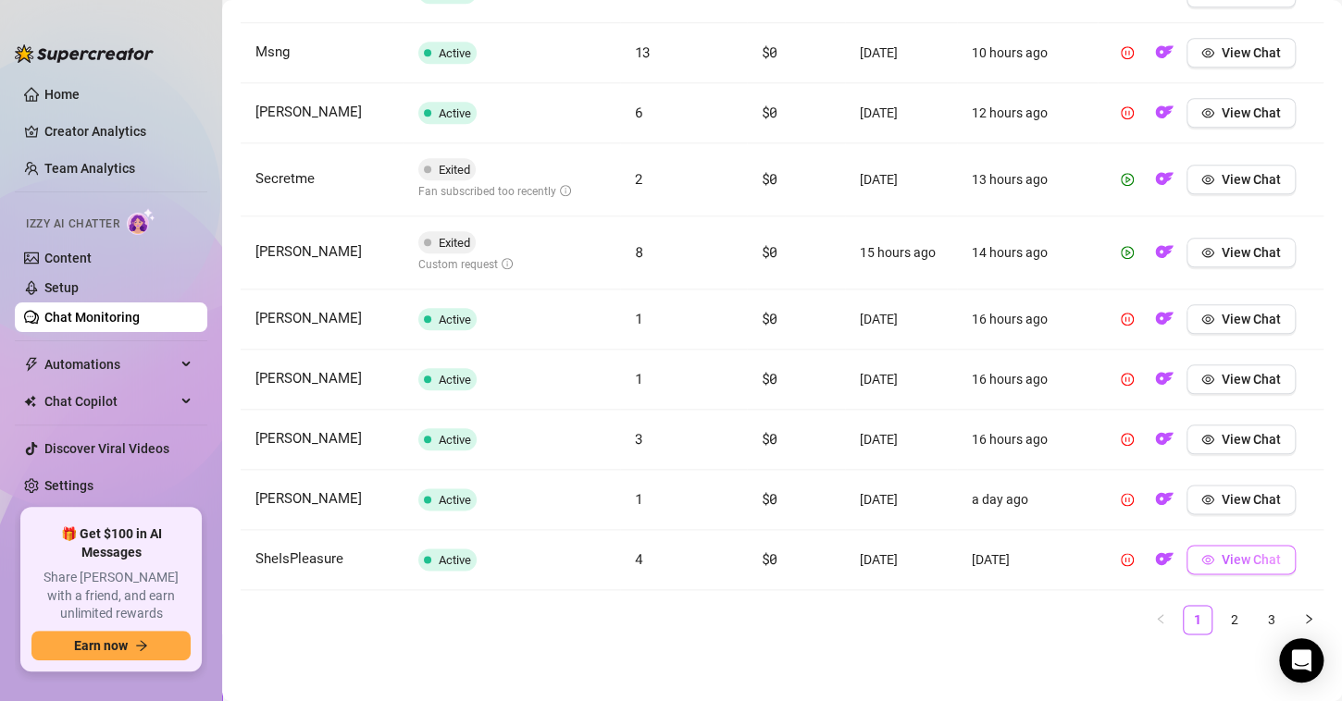
click at [1189, 545] on button "View Chat" at bounding box center [1240, 560] width 109 height 30
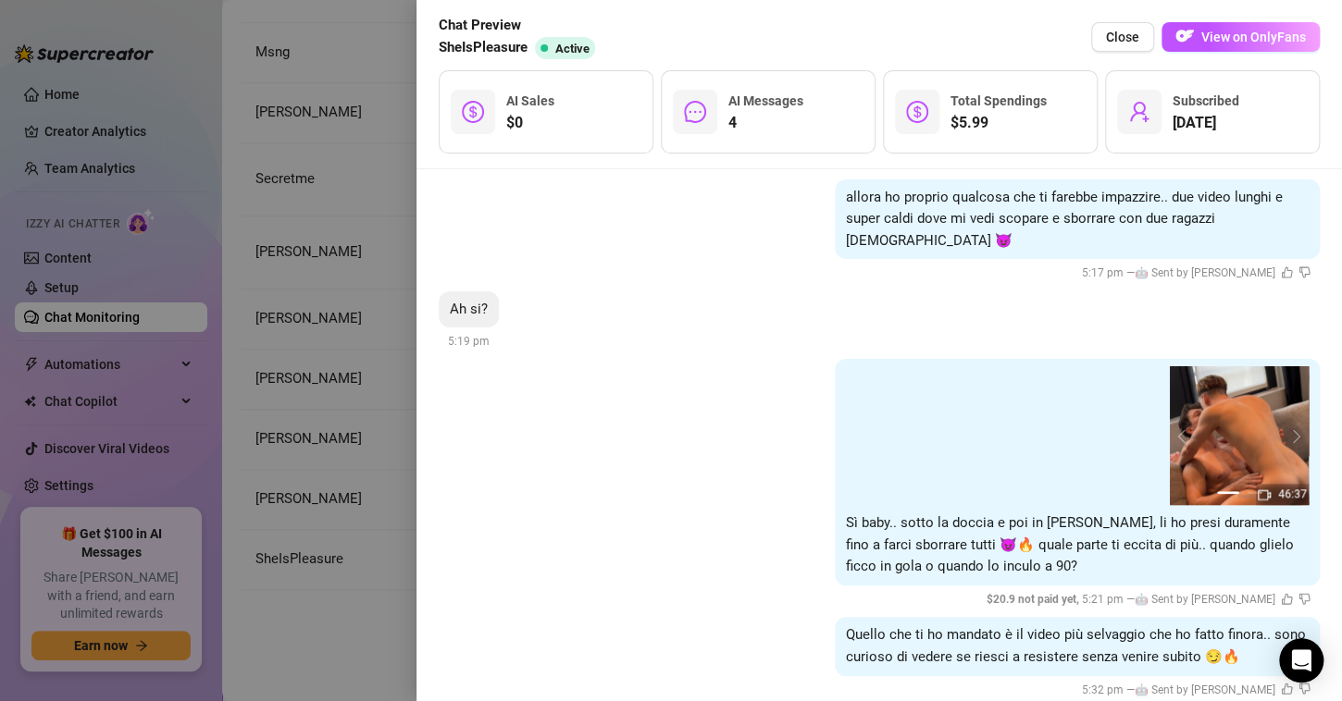
scroll to position [796, 0]
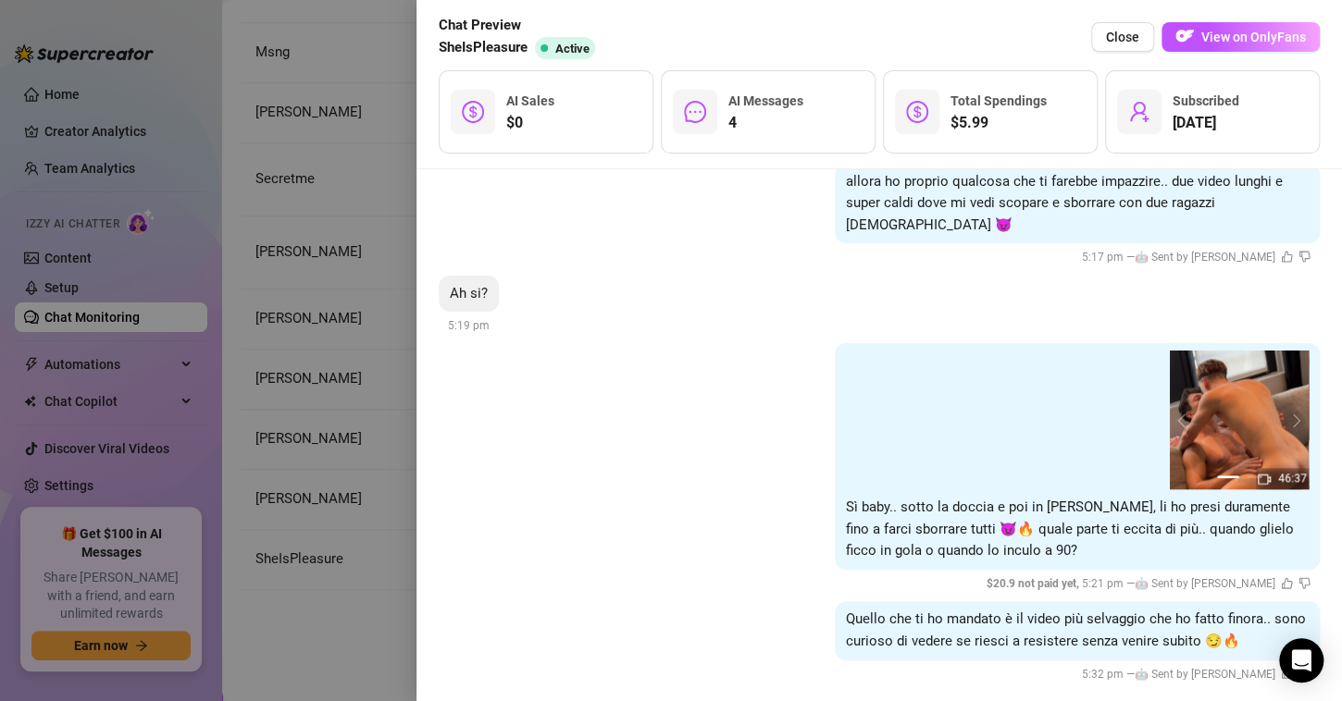
click at [348, 366] on div at bounding box center [671, 350] width 1342 height 701
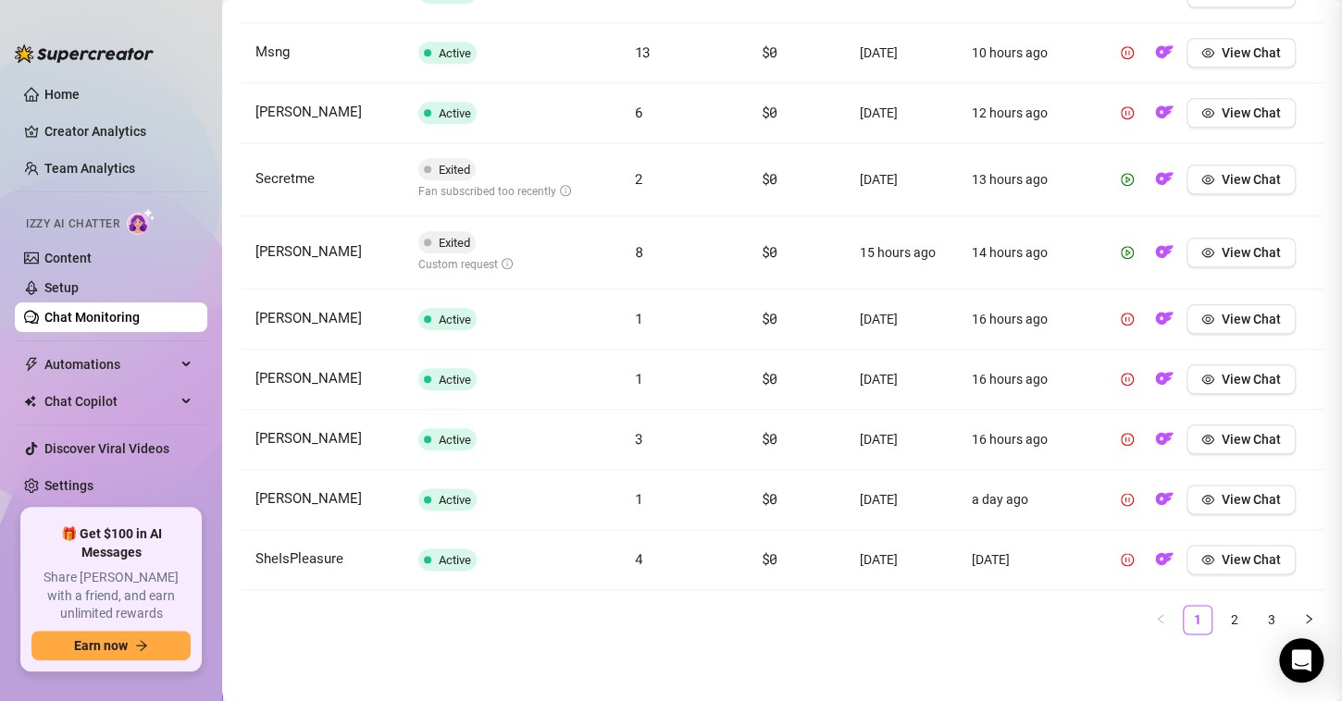
scroll to position [0, 0]
click at [1221, 618] on link "2" at bounding box center [1235, 620] width 28 height 28
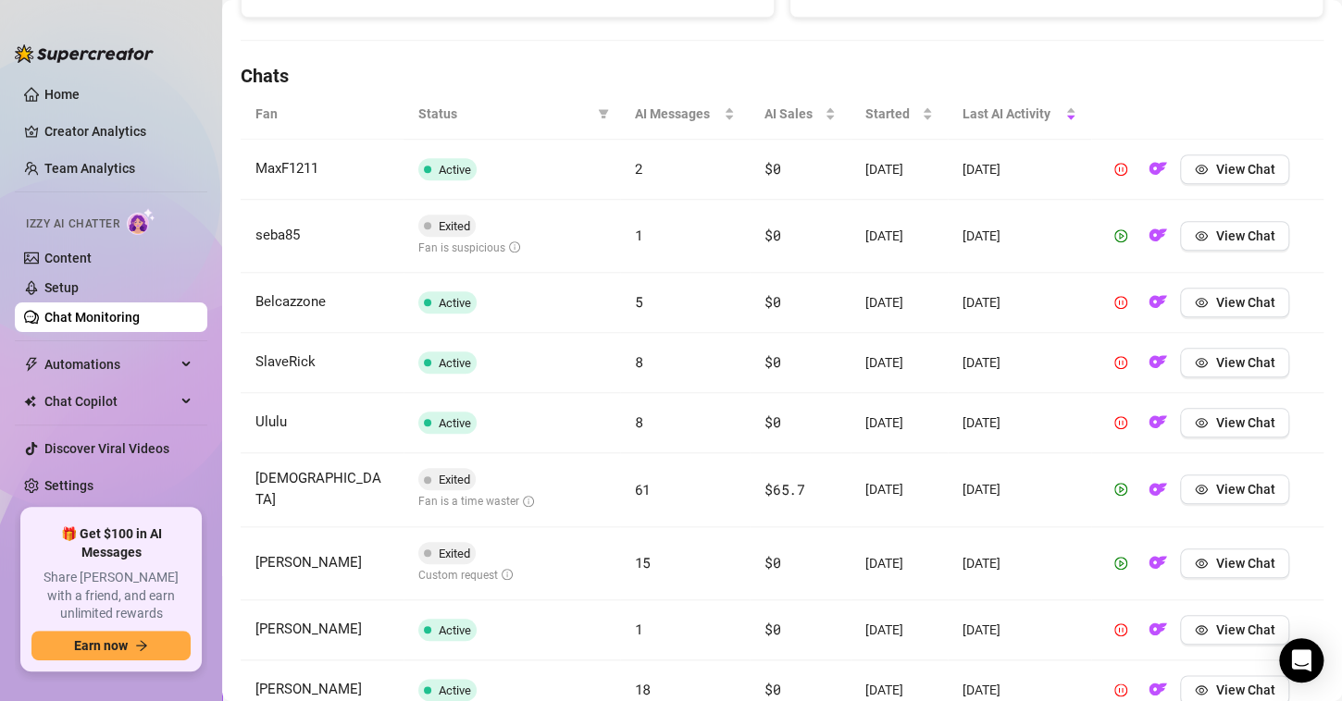
scroll to position [406, 0]
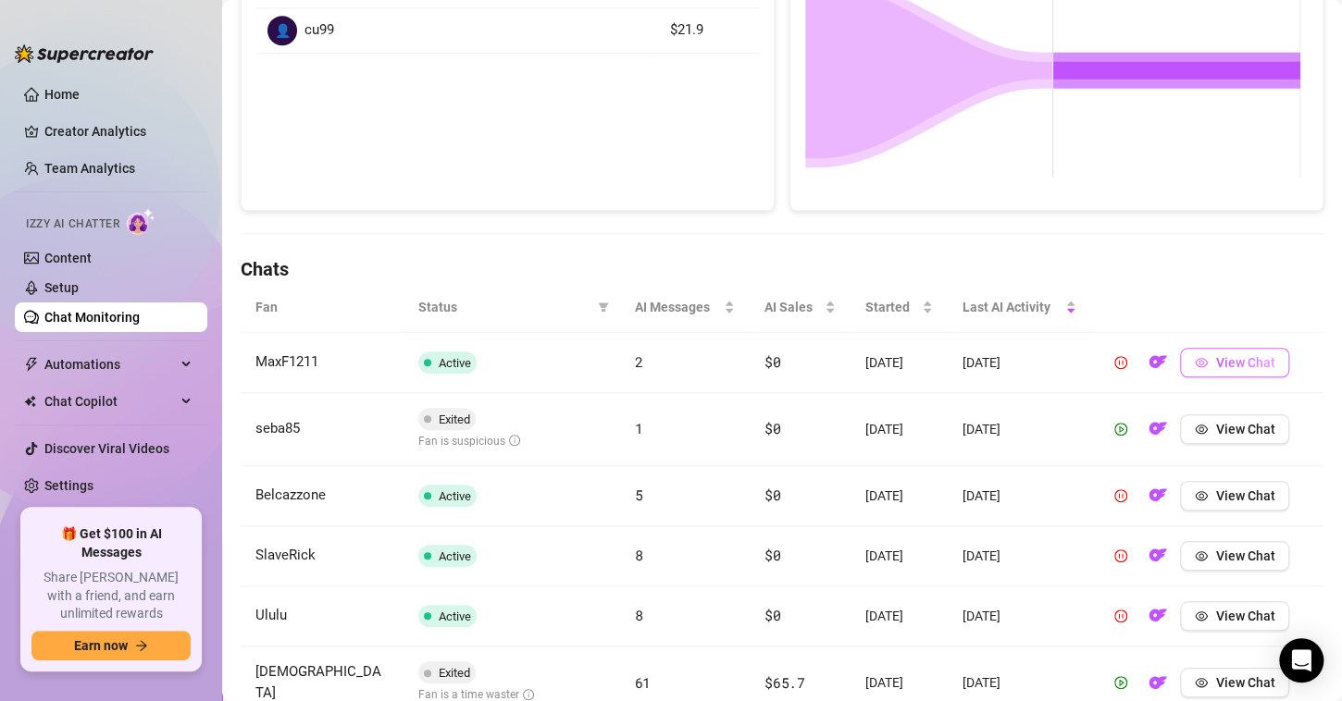
click at [1203, 366] on button "View Chat" at bounding box center [1234, 363] width 109 height 30
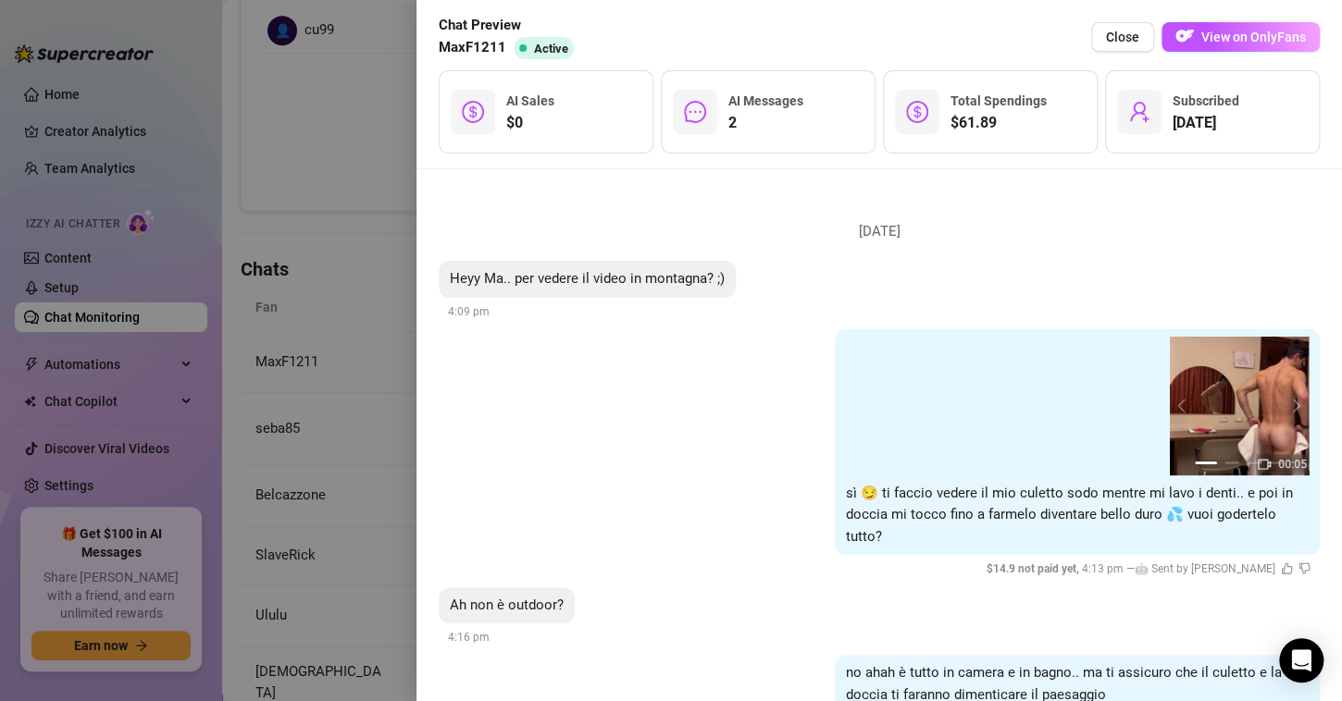
scroll to position [75, 0]
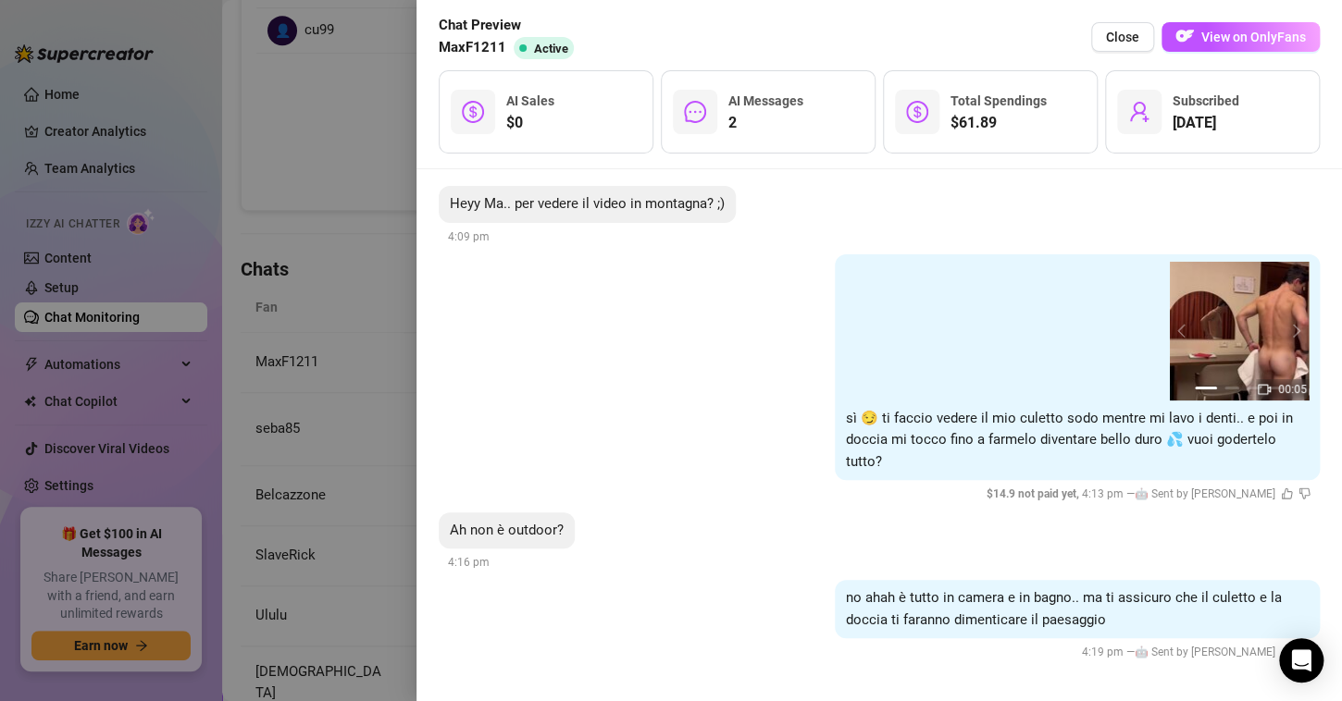
click at [228, 211] on div at bounding box center [671, 350] width 1342 height 701
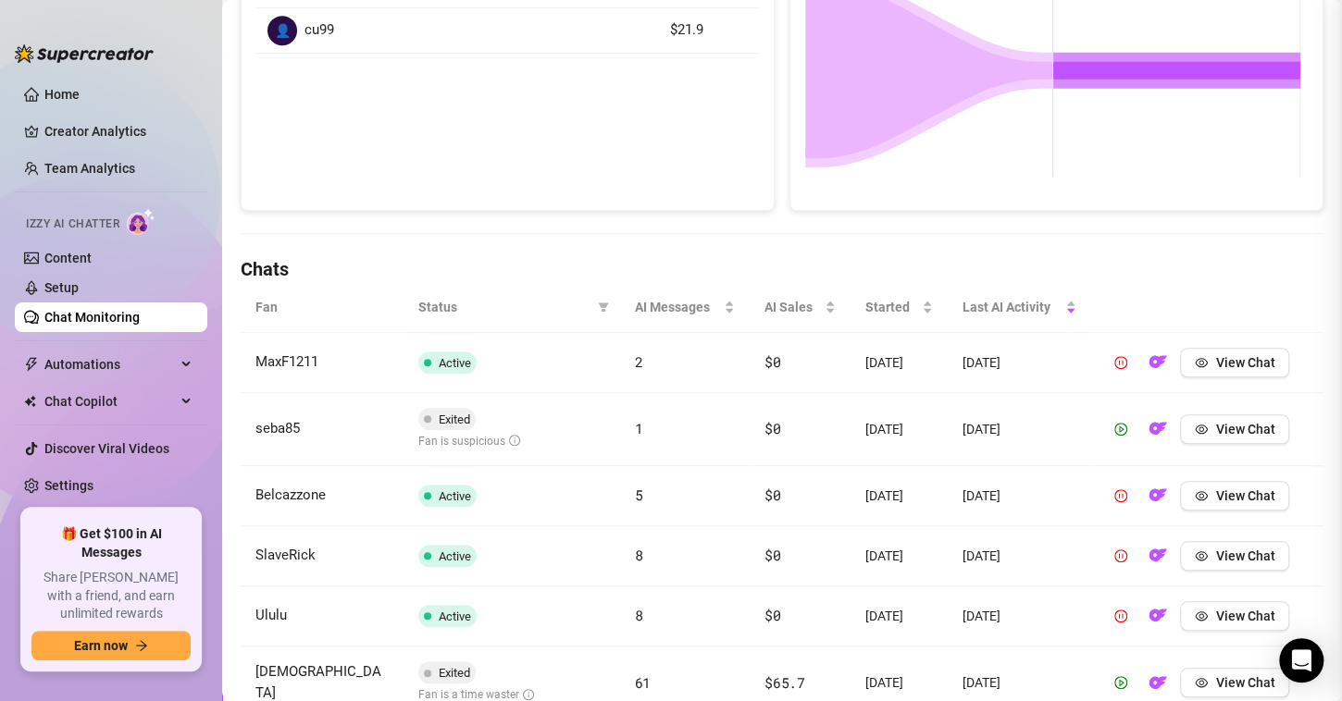
scroll to position [0, 0]
